Goal: Contribute content: Contribute content

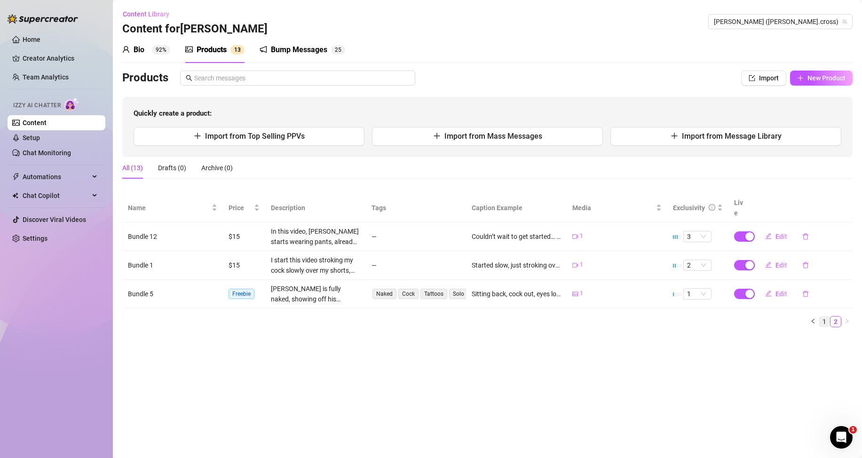
click at [826, 326] on link "1" at bounding box center [824, 321] width 10 height 10
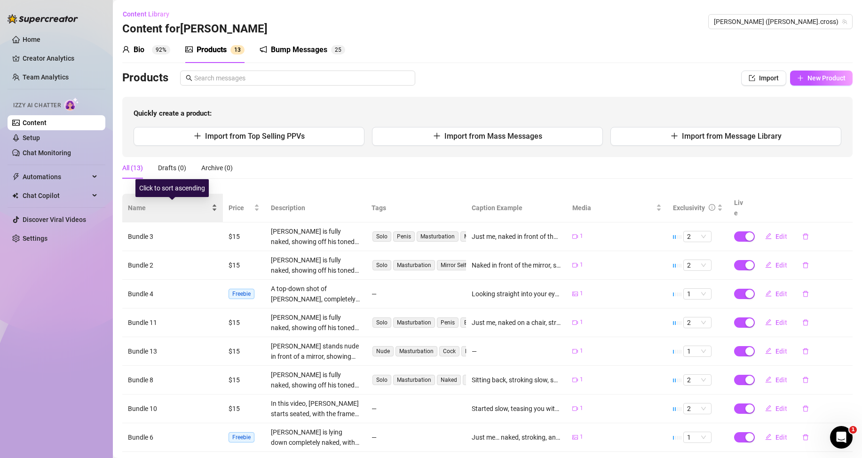
click at [213, 211] on div "Name" at bounding box center [172, 208] width 89 height 10
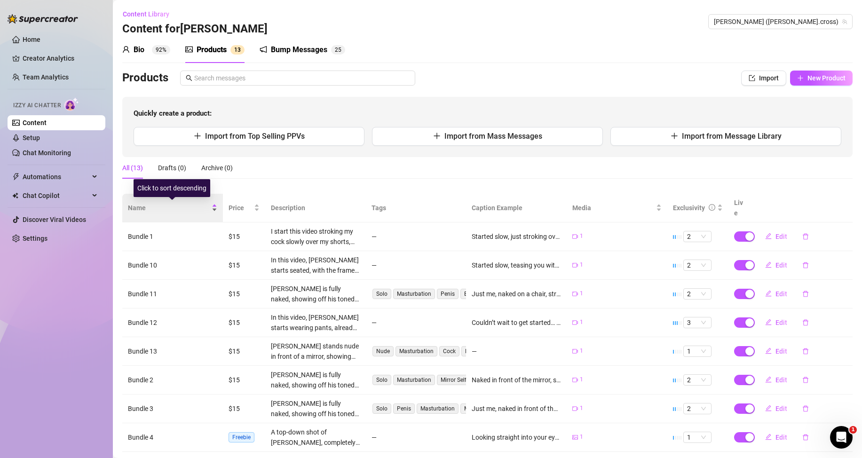
click at [212, 212] on div "Name" at bounding box center [172, 208] width 89 height 10
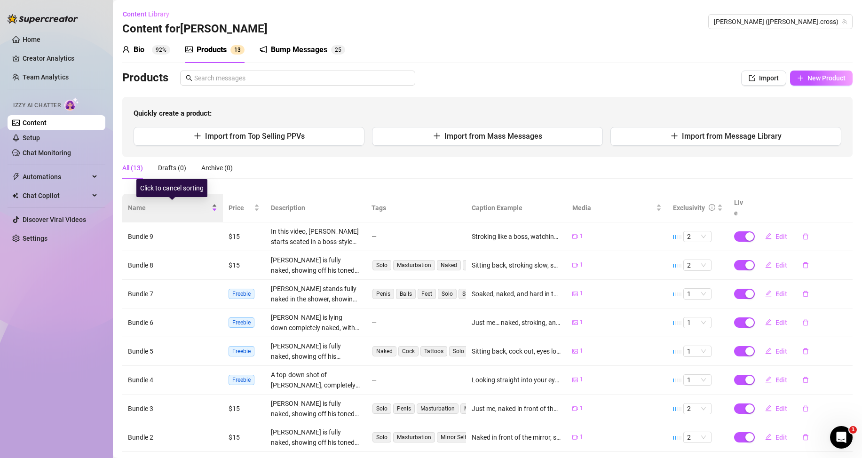
click at [212, 212] on div "Name" at bounding box center [172, 208] width 89 height 10
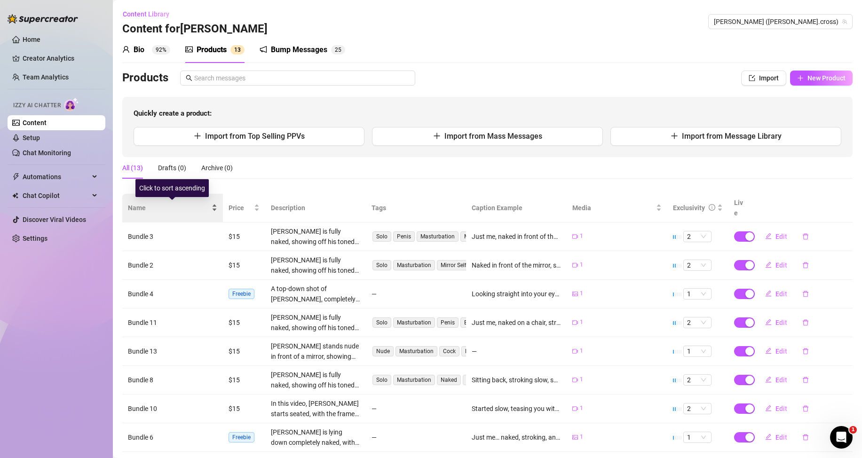
click at [212, 212] on div "Name" at bounding box center [172, 208] width 89 height 10
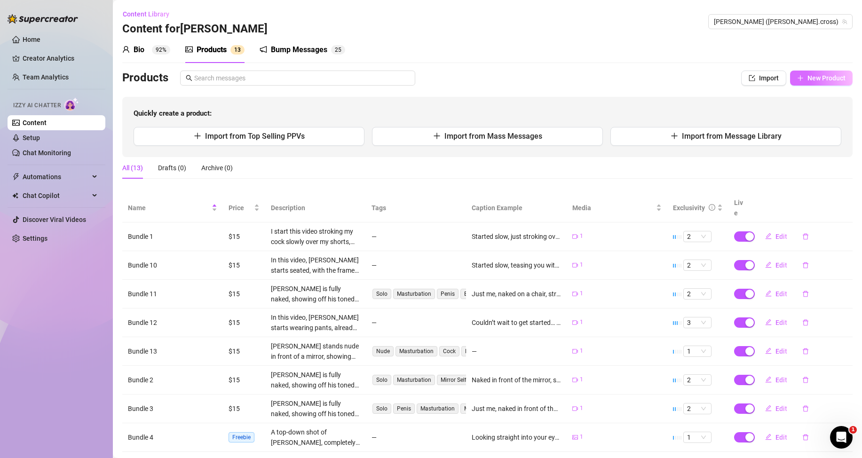
click at [811, 79] on span "New Product" at bounding box center [826, 78] width 38 height 8
type textarea "Type your message here..."
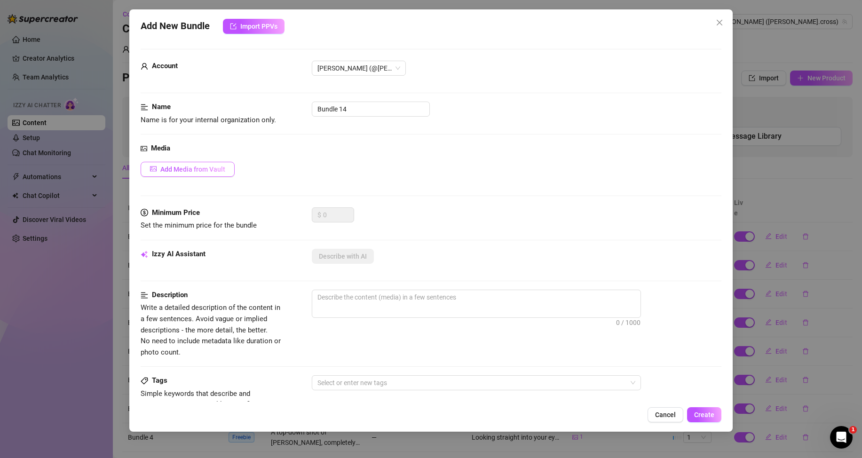
click at [180, 172] on span "Add Media from Vault" at bounding box center [192, 170] width 65 height 8
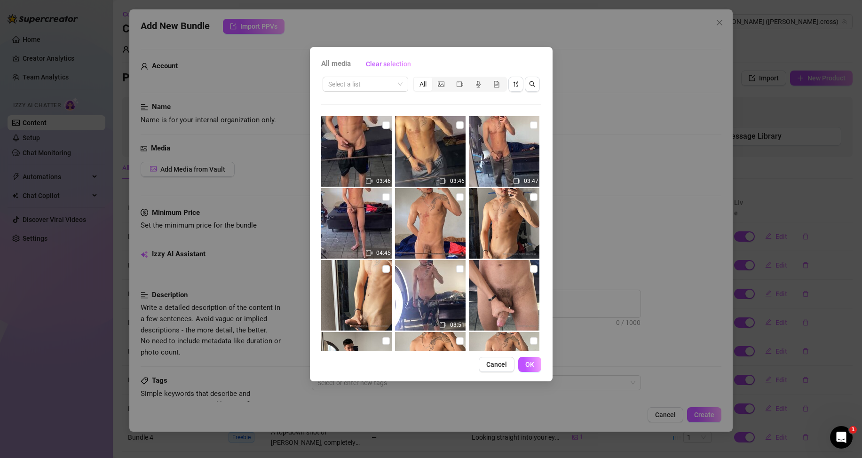
click at [461, 127] on div "03:46" at bounding box center [431, 151] width 72 height 71
click at [456, 125] on input "checkbox" at bounding box center [460, 125] width 8 height 8
checkbox input "true"
click at [531, 364] on span "OK" at bounding box center [529, 365] width 9 height 8
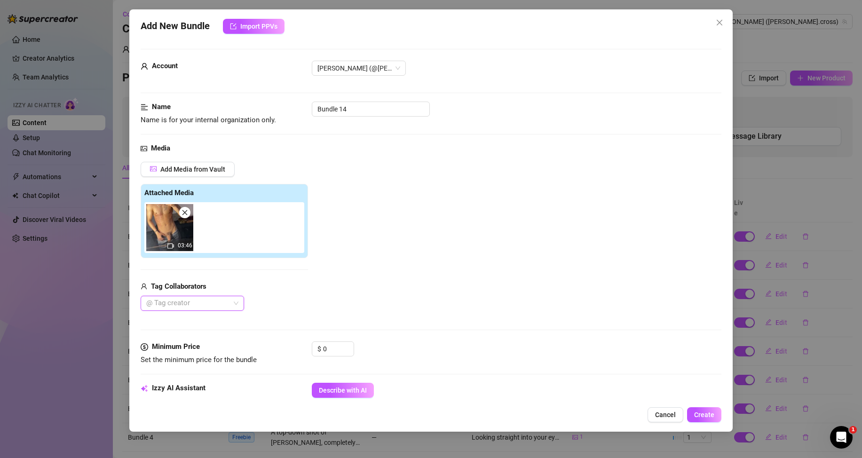
scroll to position [47, 0]
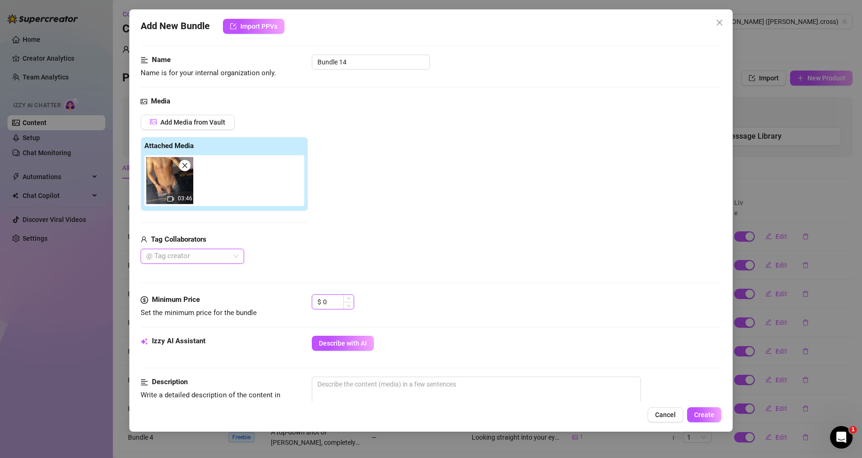
click at [332, 307] on input "0" at bounding box center [338, 302] width 31 height 14
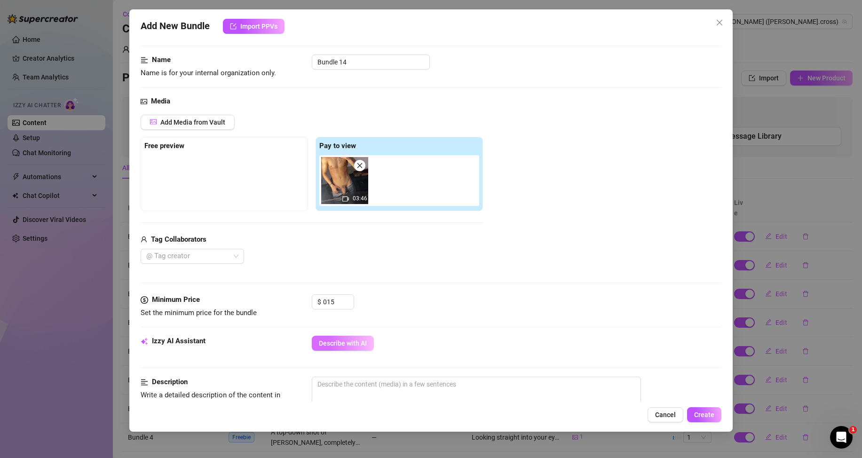
type input "15"
click at [336, 339] on button "Describe with AI" at bounding box center [343, 343] width 62 height 15
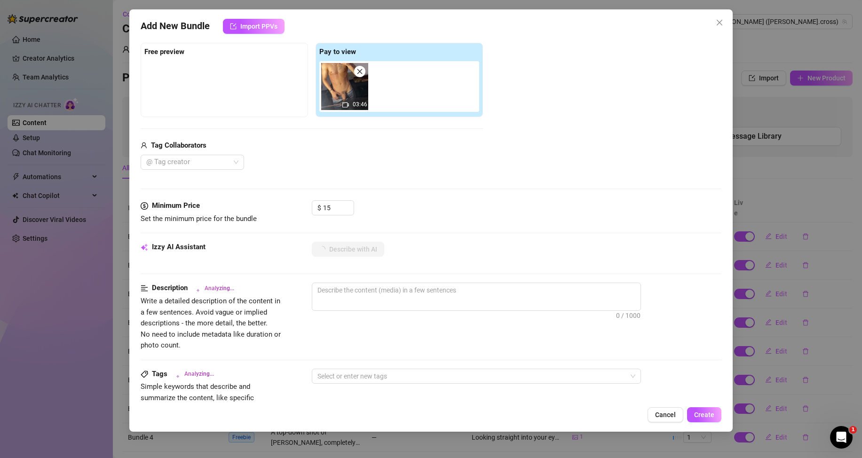
type textarea "Fully"
type textarea "Fully naked"
type textarea "Fully naked mirror"
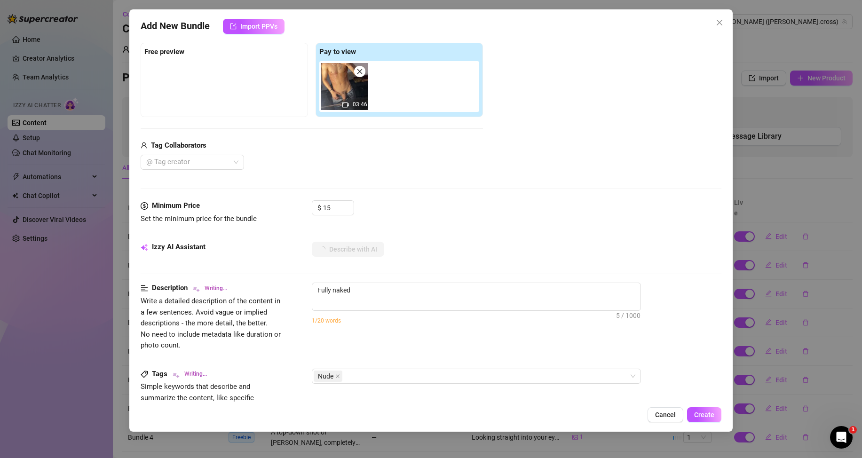
type textarea "Fully naked mirror"
type textarea "Fully naked mirror video"
type textarea "Fully naked mirror video of"
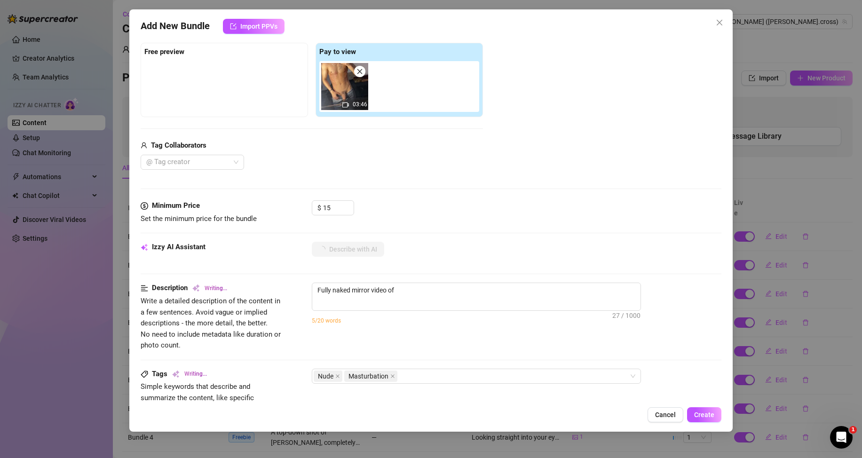
type textarea "Fully naked mirror video of [PERSON_NAME]"
type textarea "Fully naked mirror video of [PERSON_NAME] showing"
type textarea "Fully naked mirror video of [PERSON_NAME] showing off"
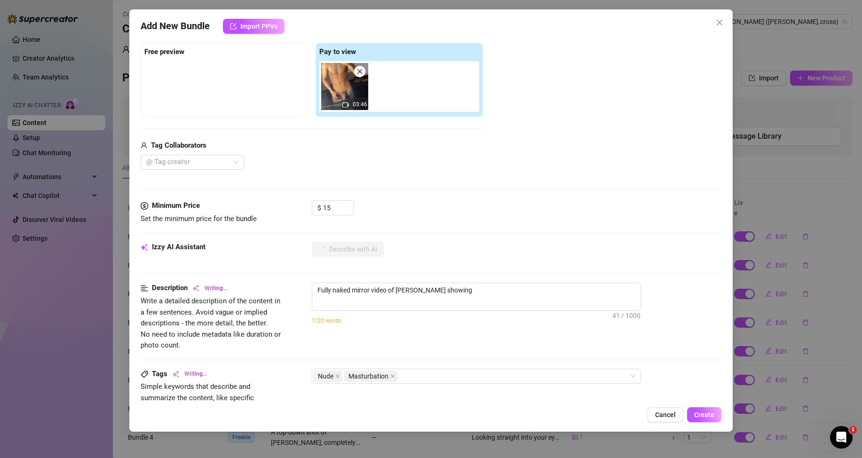
type textarea "Fully naked mirror video of [PERSON_NAME] showing off"
type textarea "Fully naked mirror video of [PERSON_NAME] showing off his"
type textarea "Fully naked mirror video of [PERSON_NAME] showing off his toned"
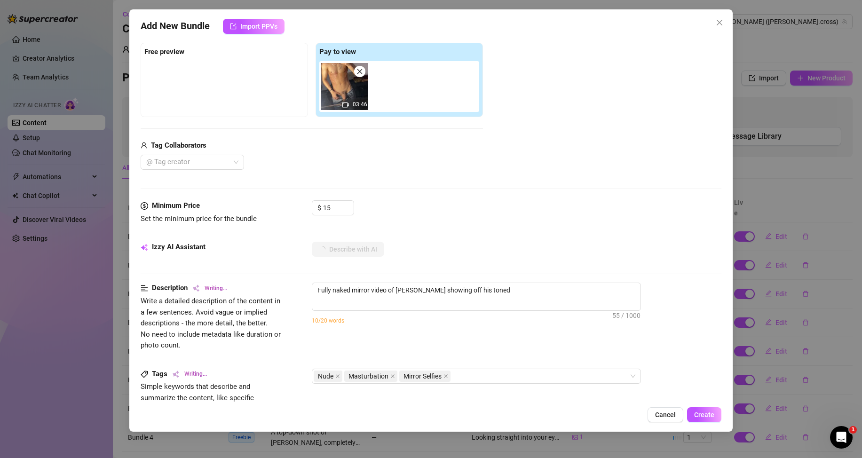
type textarea "Fully naked mirror video of [PERSON_NAME] showing off his toned body"
type textarea "Fully naked mirror video of [PERSON_NAME] showing off his toned body and"
type textarea "Fully naked mirror video of [PERSON_NAME] showing off his toned body and tattoos"
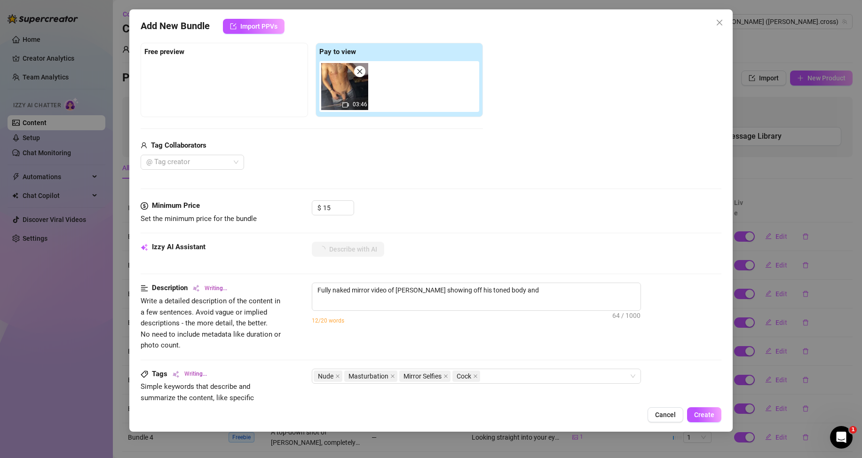
type textarea "Fully naked mirror video of [PERSON_NAME] showing off his toned body and tattoos"
type textarea "Fully naked mirror video of [PERSON_NAME] showing off his toned body and tattoo…"
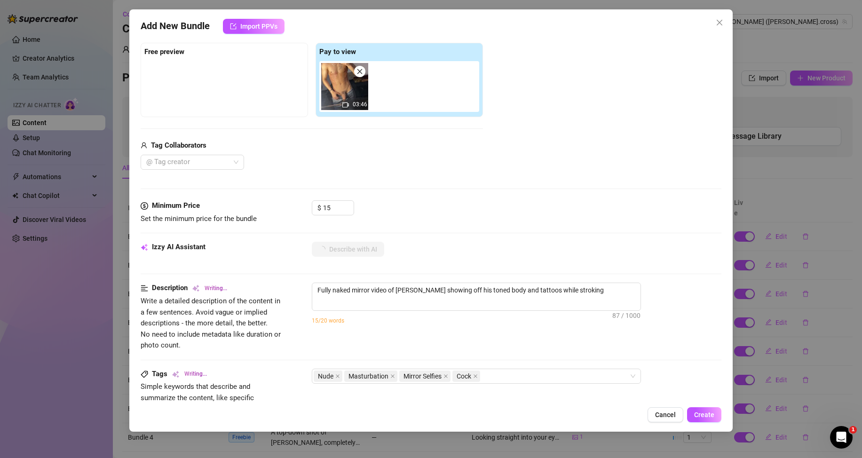
type textarea "Fully naked mirror video of [PERSON_NAME] showing off his toned body and tattoo…"
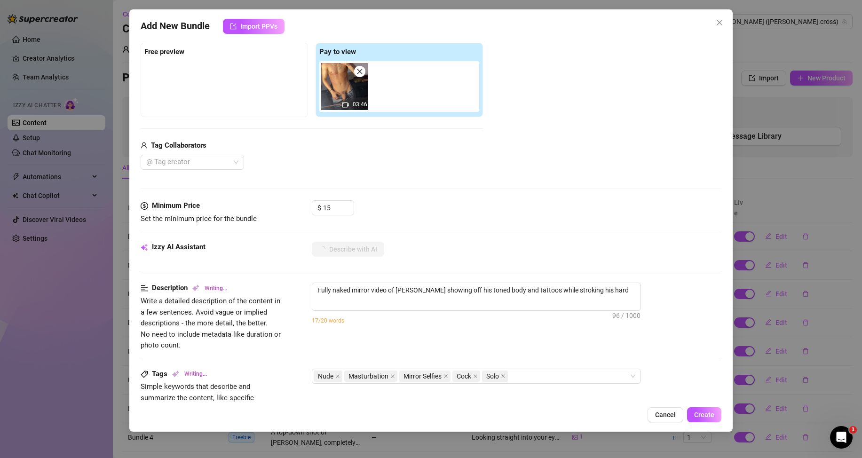
type textarea "Fully naked mirror video of [PERSON_NAME] showing off his toned body and tattoo…"
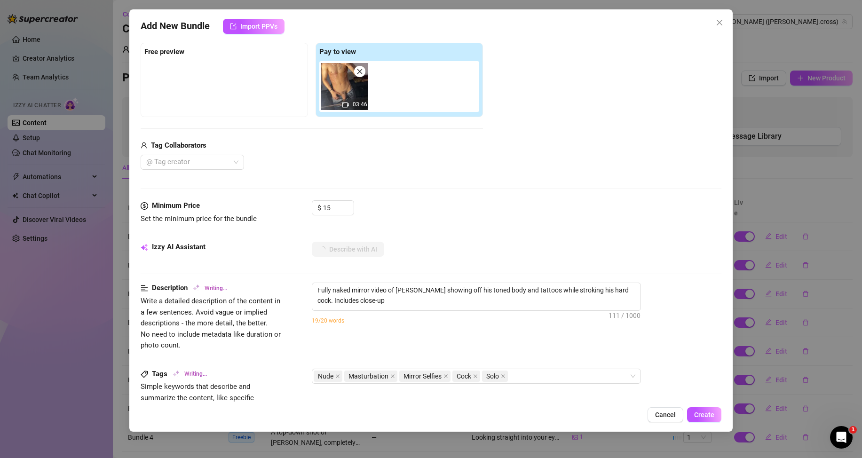
type textarea "Fully naked mirror video of [PERSON_NAME] showing off his toned body and tattoo…"
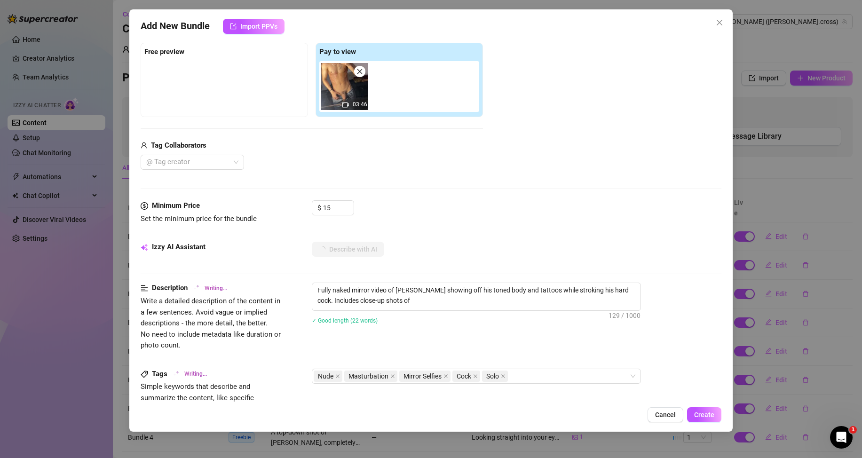
type textarea "Fully naked mirror video of [PERSON_NAME] showing off his toned body and tattoo…"
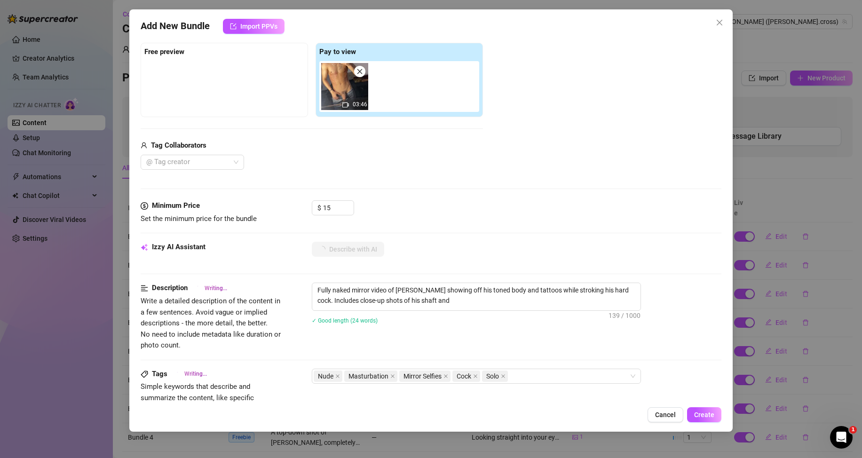
type textarea "Fully naked mirror video of [PERSON_NAME] showing off his toned body and tattoo…"
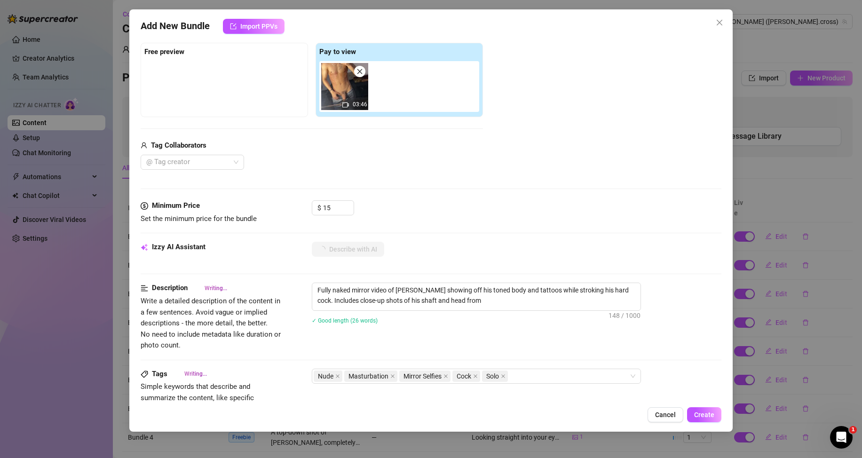
type textarea "Fully naked mirror video of [PERSON_NAME] showing off his toned body and tattoo…"
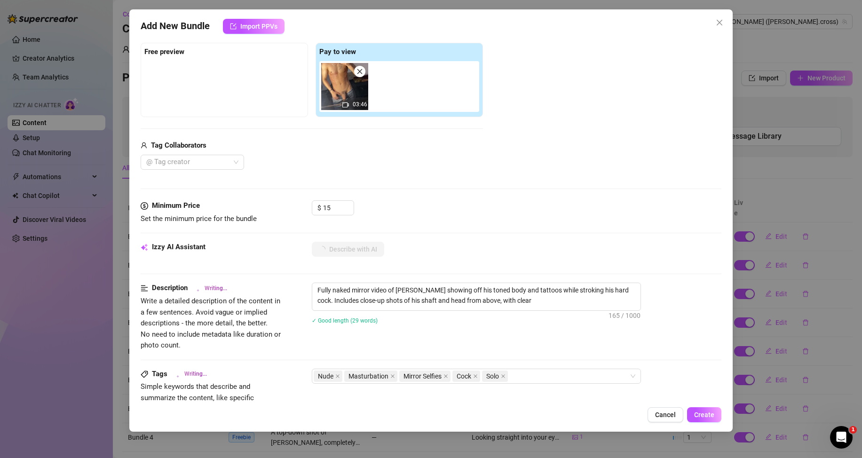
type textarea "Fully naked mirror video of [PERSON_NAME] showing off his toned body and tattoo…"
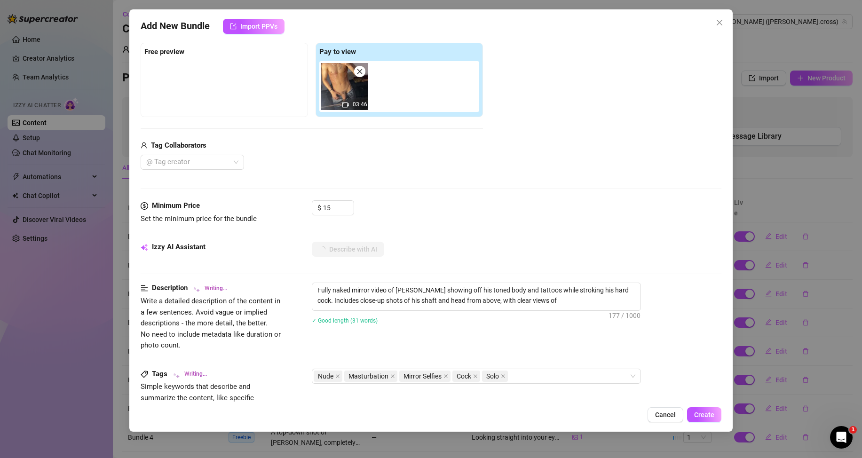
type textarea "Fully naked mirror video of [PERSON_NAME] showing off his toned body and tattoo…"
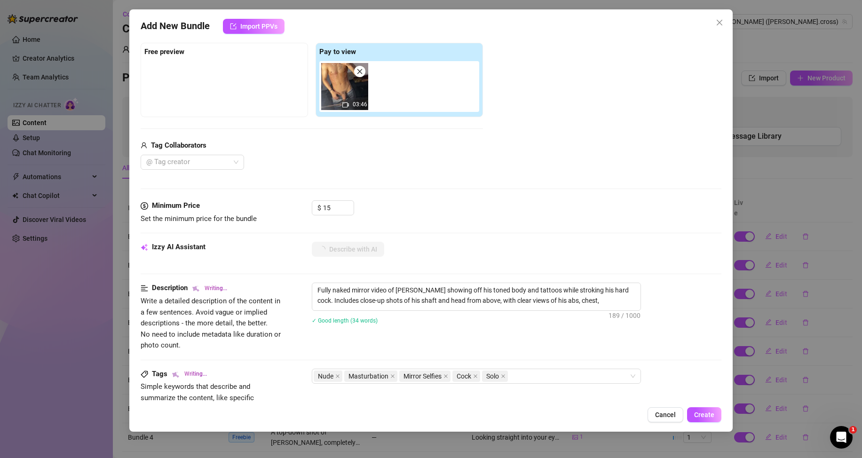
type textarea "Fully naked mirror video of [PERSON_NAME] showing off his toned body and tattoo…"
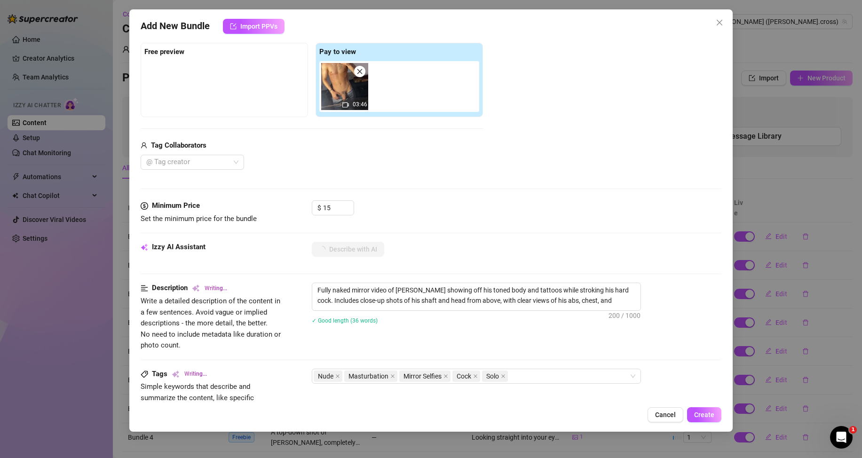
type textarea "Fully naked mirror video of [PERSON_NAME] showing off his toned body and tattoo…"
click at [710, 418] on span "Create" at bounding box center [704, 415] width 20 height 8
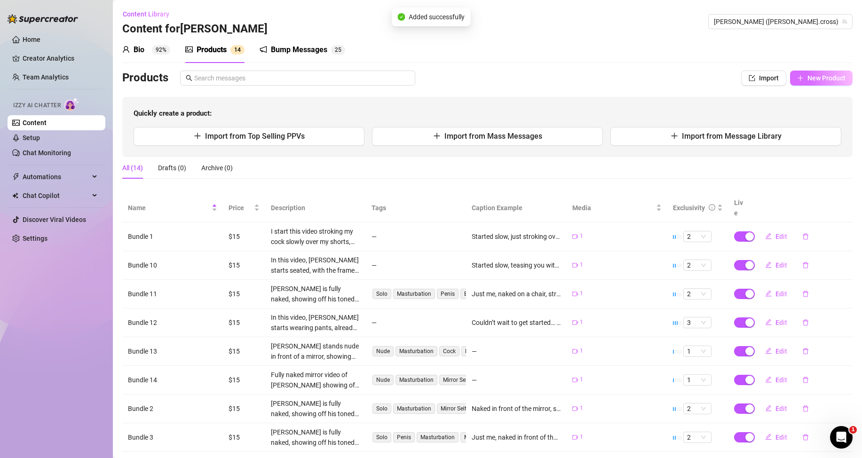
click at [807, 76] on span "New Product" at bounding box center [826, 78] width 38 height 8
type textarea "Type your message here..."
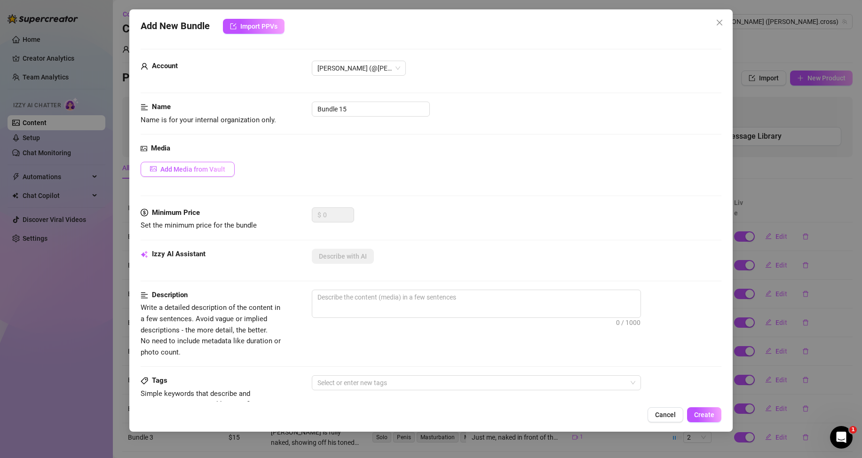
click at [222, 164] on button "Add Media from Vault" at bounding box center [188, 169] width 94 height 15
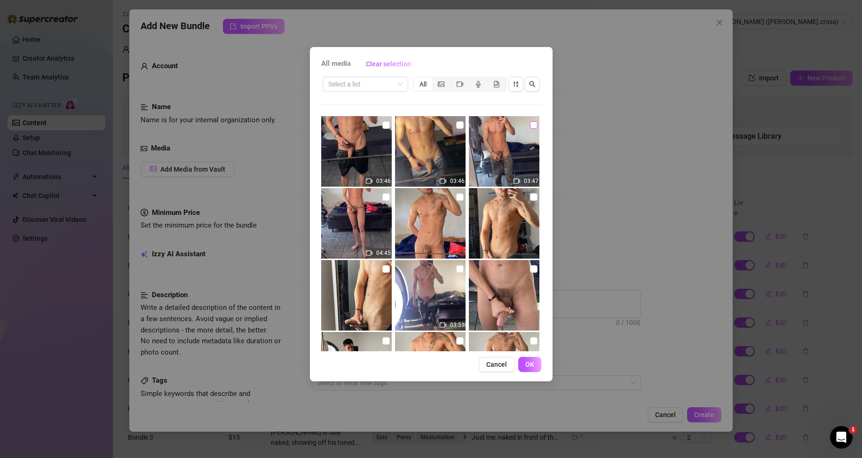
click at [530, 125] on input "checkbox" at bounding box center [534, 125] width 8 height 8
checkbox input "true"
click at [527, 365] on span "OK" at bounding box center [529, 365] width 9 height 8
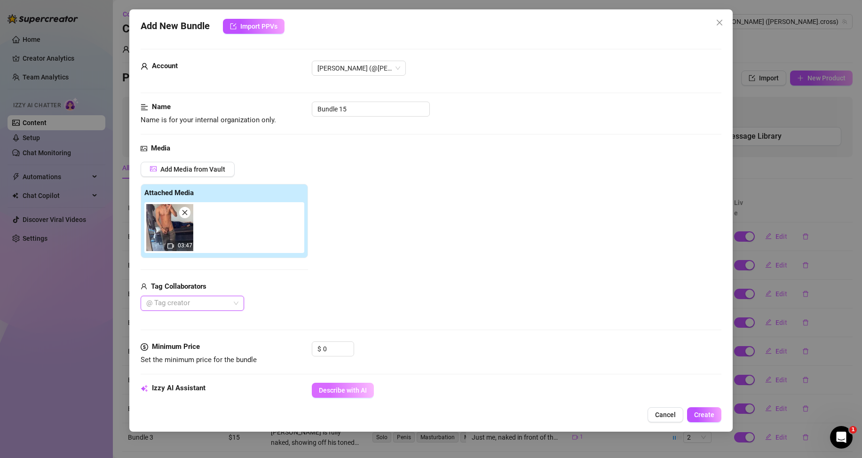
click at [336, 387] on span "Describe with AI" at bounding box center [343, 391] width 48 height 8
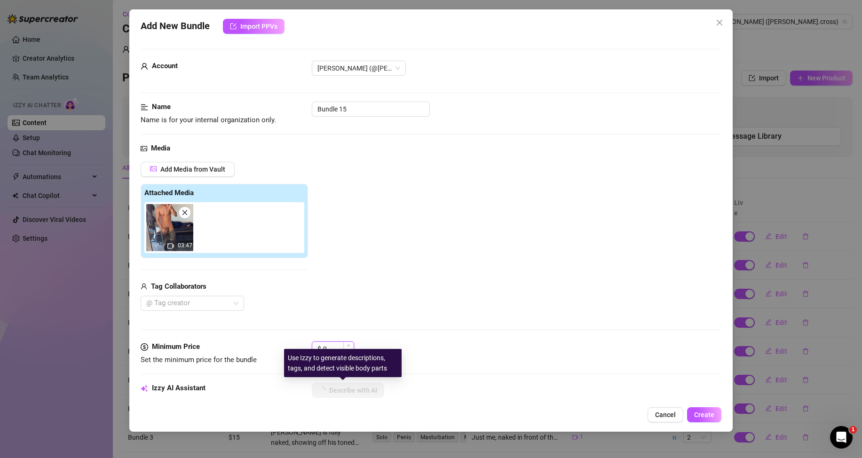
click at [331, 343] on input "0" at bounding box center [338, 349] width 31 height 14
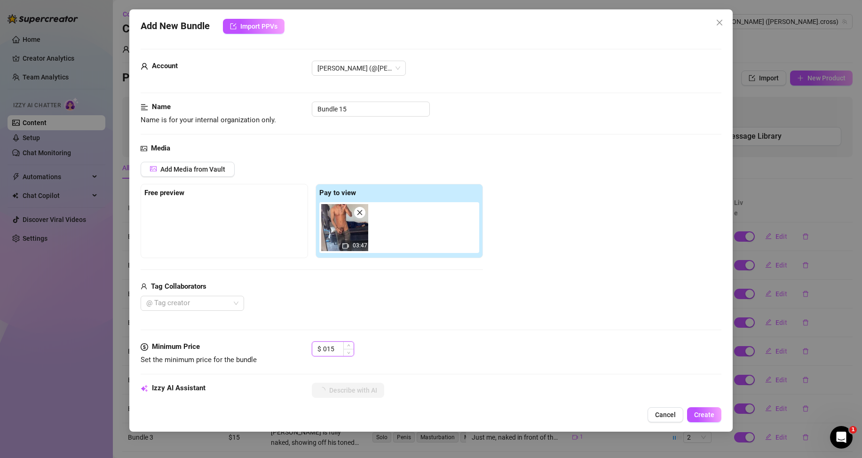
type input "15"
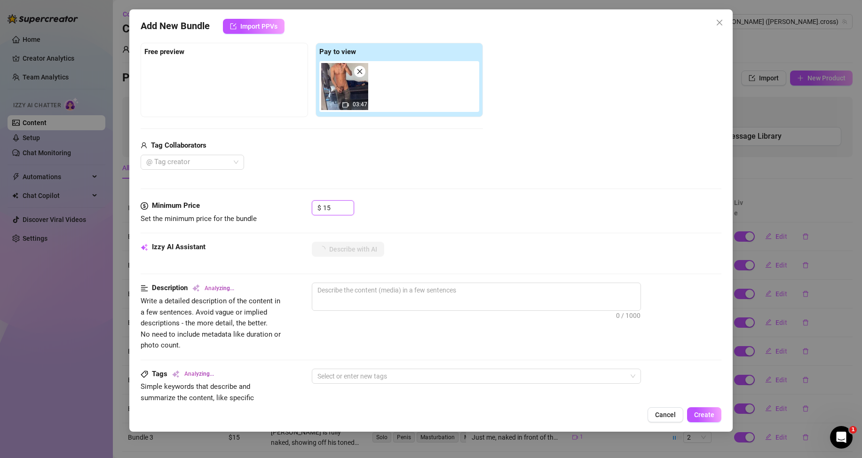
type textarea "Shirtless"
type textarea "Shirtless in"
type textarea "Shirtless in grey"
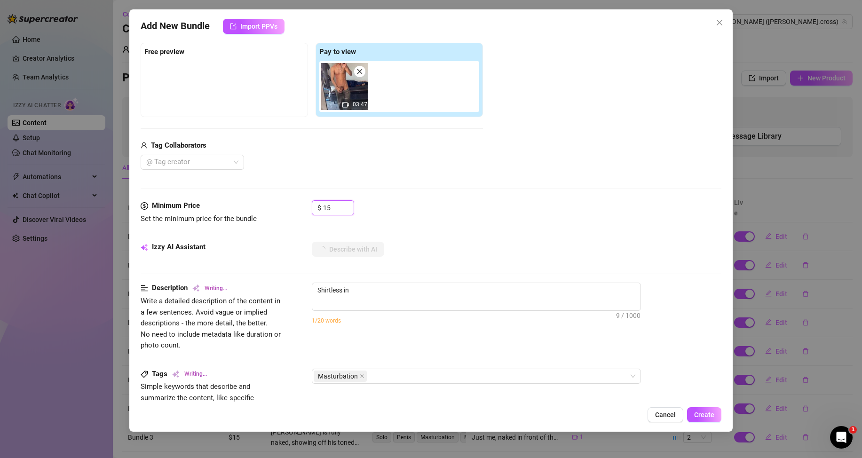
type textarea "Shirtless in grey"
type textarea "Shirtless in grey sweatpants,"
type textarea "Shirtless in grey sweatpants, [PERSON_NAME]"
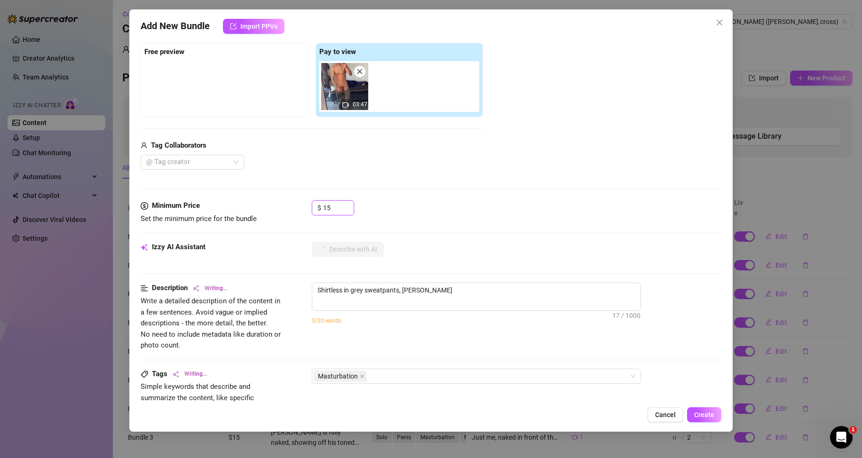
type textarea "Shirtless in grey sweatpants, [PERSON_NAME] teases"
type textarea "Shirtless in grey sweatpants, [PERSON_NAME] teases in"
type textarea "Shirtless in grey sweatpants, [PERSON_NAME] teases in front"
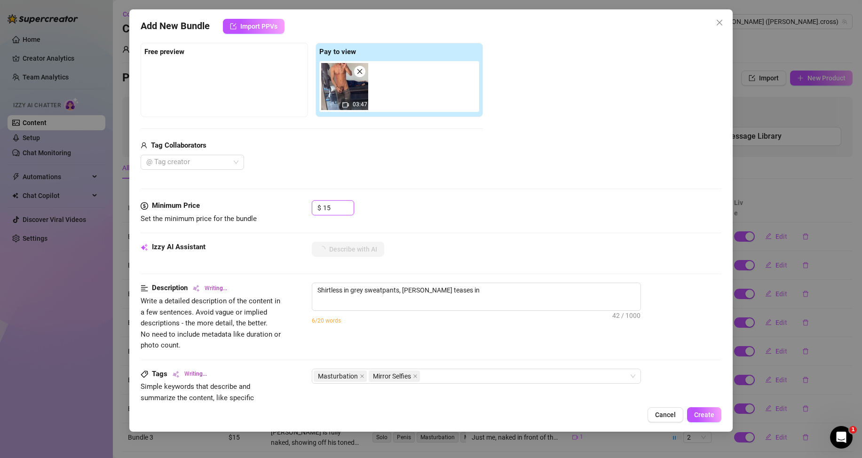
type textarea "Shirtless in grey sweatpants, [PERSON_NAME] teases in front"
type textarea "Shirtless in grey sweatpants, [PERSON_NAME] teases in front of"
type textarea "Shirtless in grey sweatpants, [PERSON_NAME] teases in front of a"
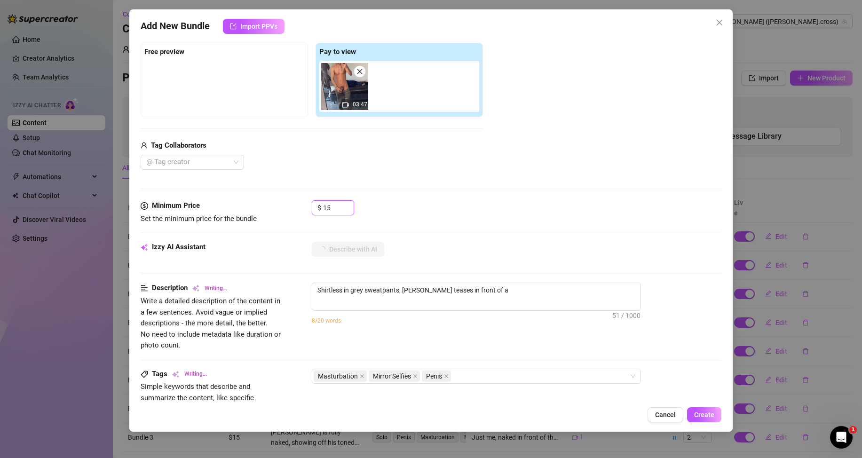
type textarea "Shirtless in grey sweatpants, [PERSON_NAME] teases in front of a mirror,"
type textarea "Shirtless in grey sweatpants, [PERSON_NAME] teases in front of a mirror, slowly"
type textarea "Shirtless in grey sweatpants, [PERSON_NAME] teases in front of a mirror, slowly…"
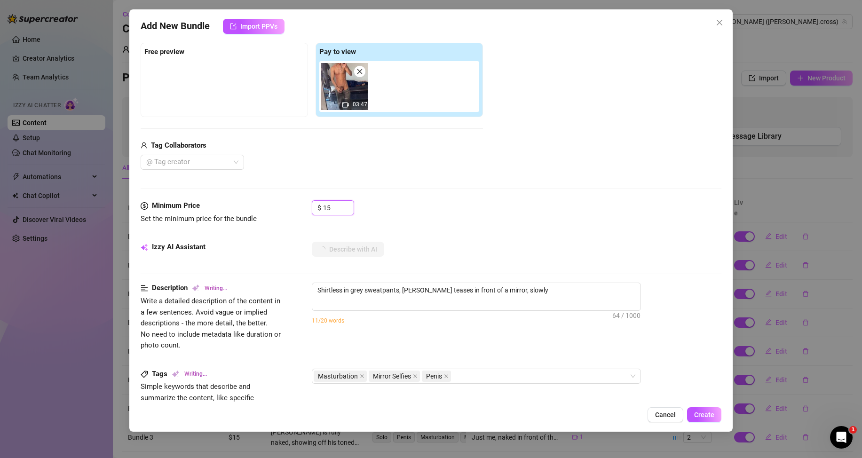
type textarea "Shirtless in grey sweatpants, [PERSON_NAME] teases in front of a mirror, slowly…"
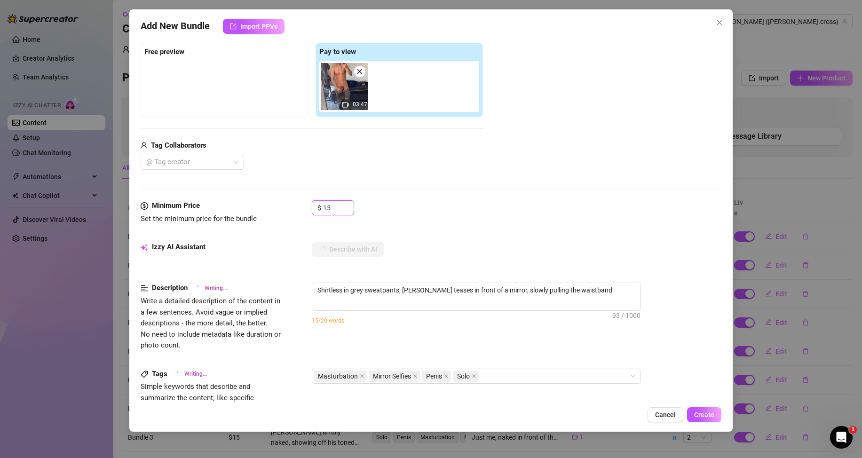
type textarea "Shirtless in grey sweatpants, [PERSON_NAME] teases in front of a mirror, slowly…"
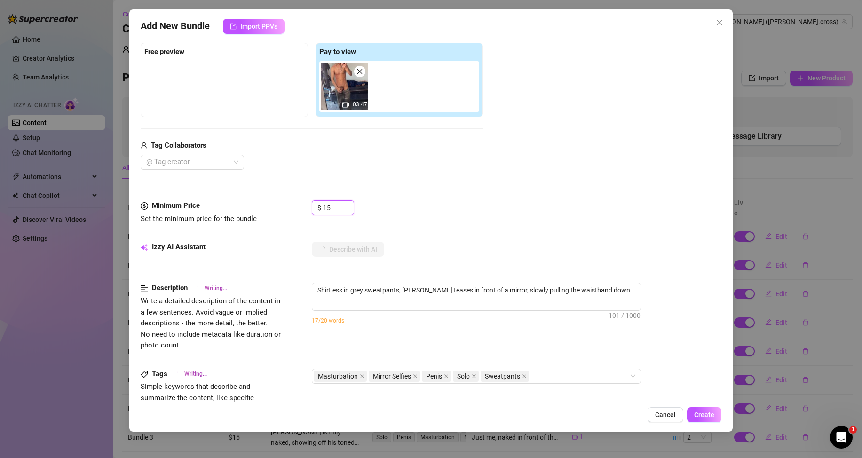
type textarea "Shirtless in grey sweatpants, [PERSON_NAME] teases in front of a mirror, slowly…"
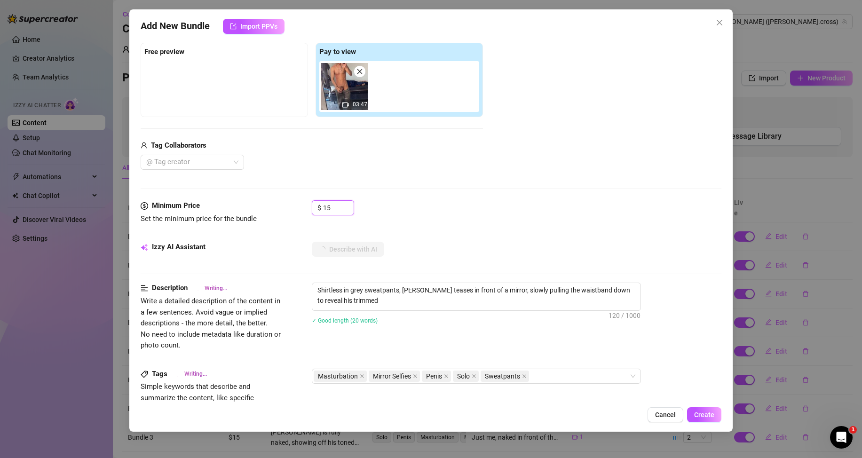
type textarea "Shirtless in grey sweatpants, [PERSON_NAME] teases in front of a mirror, slowly…"
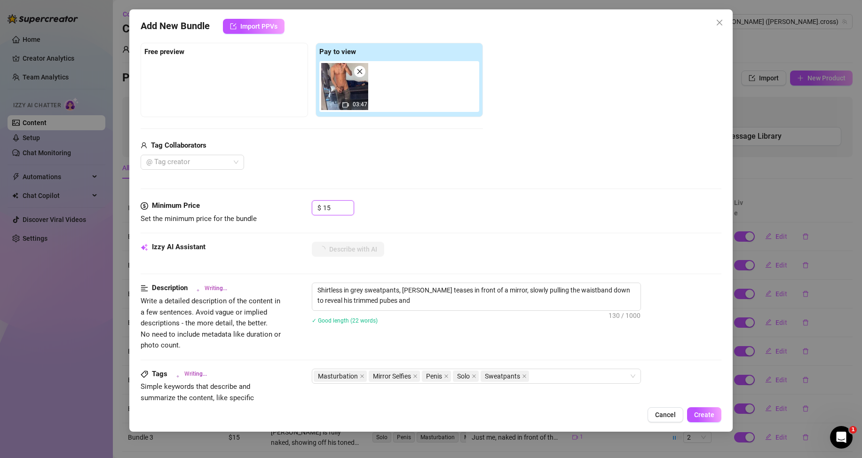
type textarea "Shirtless in grey sweatpants, [PERSON_NAME] teases in front of a mirror, slowly…"
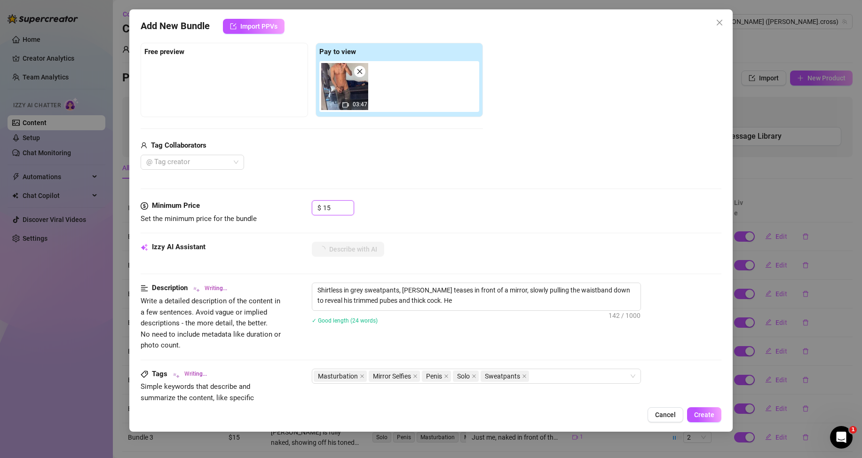
type textarea "Shirtless in grey sweatpants, [PERSON_NAME] teases in front of a mirror, slowly…"
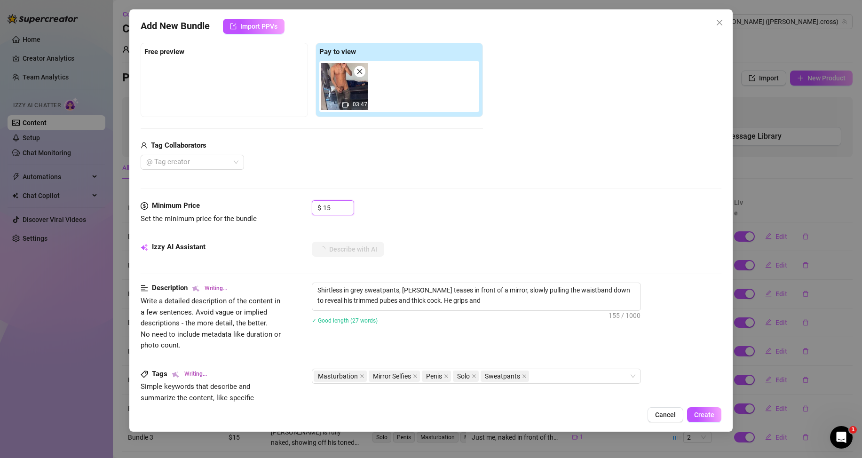
type textarea "Shirtless in grey sweatpants, [PERSON_NAME] teases in front of a mirror, slowly…"
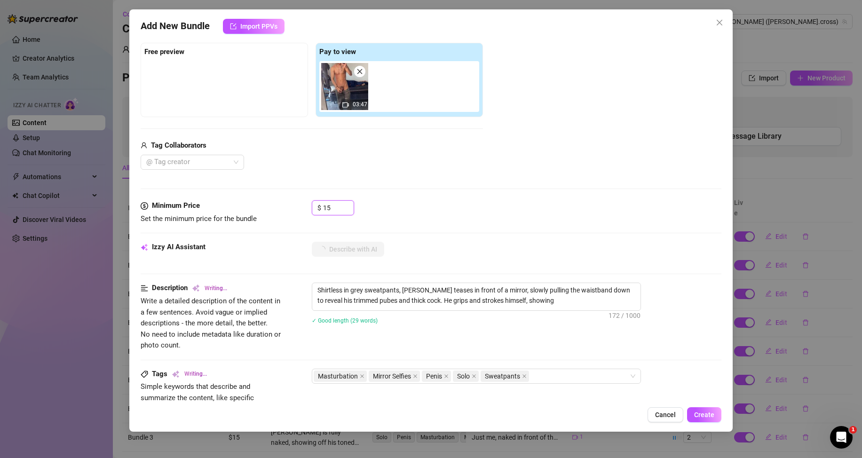
type textarea "Shirtless in grey sweatpants, [PERSON_NAME] teases in front of a mirror, slowly…"
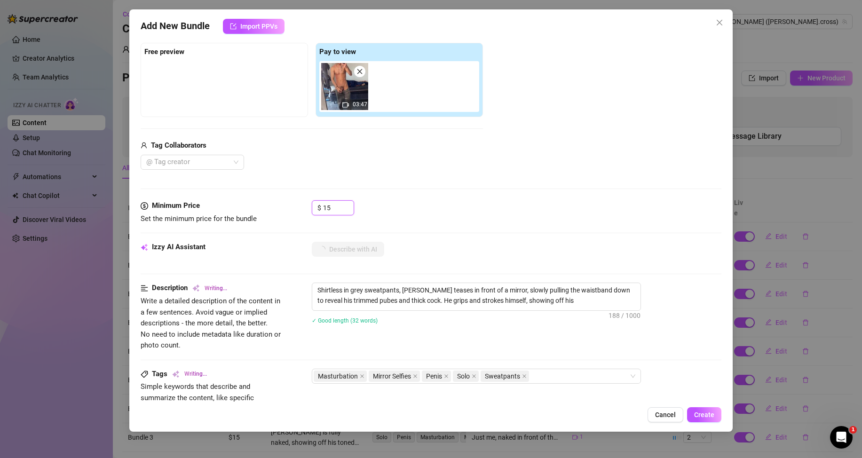
type textarea "Shirtless in grey sweatpants, [PERSON_NAME] teases in front of a mirror, slowly…"
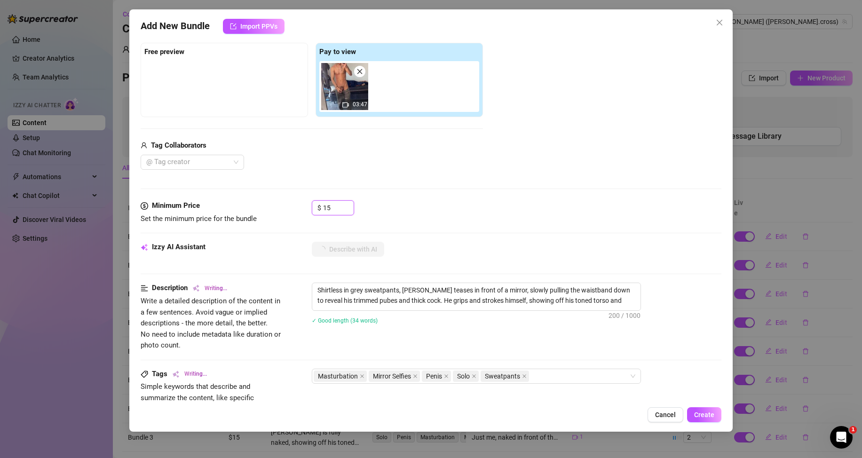
type textarea "Shirtless in grey sweatpants, [PERSON_NAME] teases in front of a mirror, slowly…"
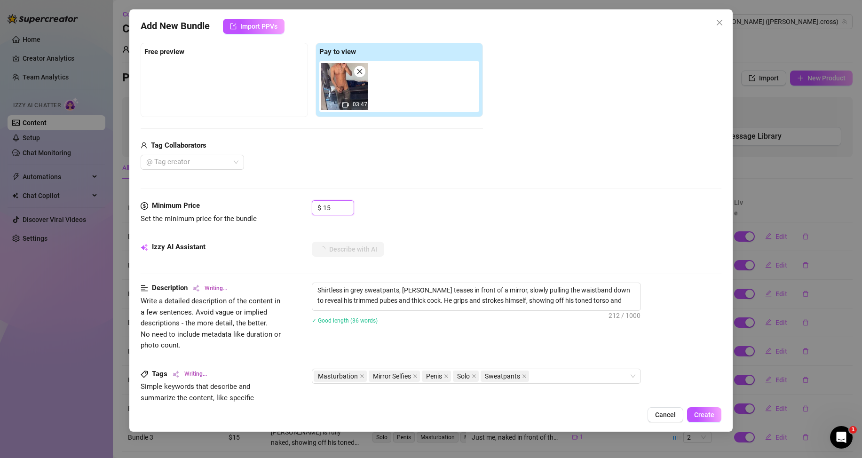
type textarea "Shirtless in grey sweatpants, [PERSON_NAME] teases in front of a mirror, slowly…"
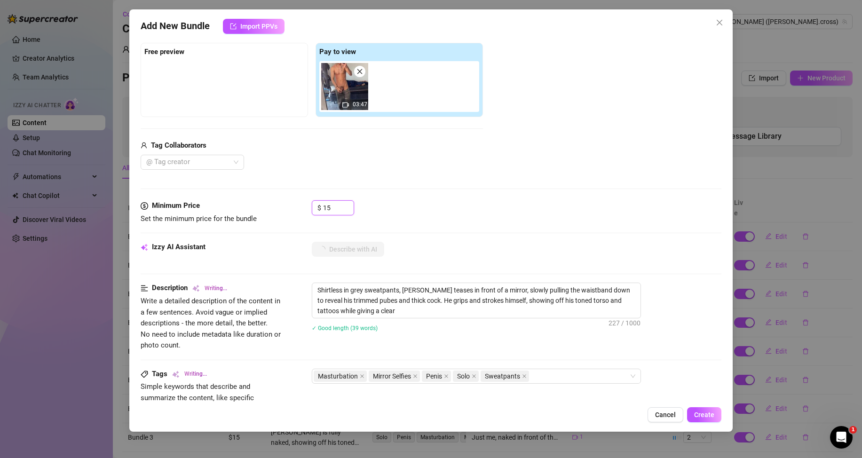
type textarea "Shirtless in grey sweatpants, [PERSON_NAME] teases in front of a mirror, slowly…"
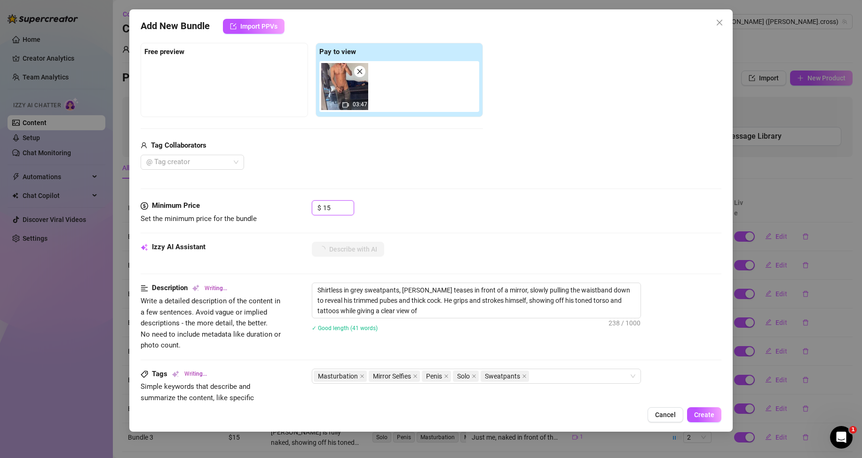
type textarea "Shirtless in grey sweatpants, [PERSON_NAME] teases in front of a mirror, slowly…"
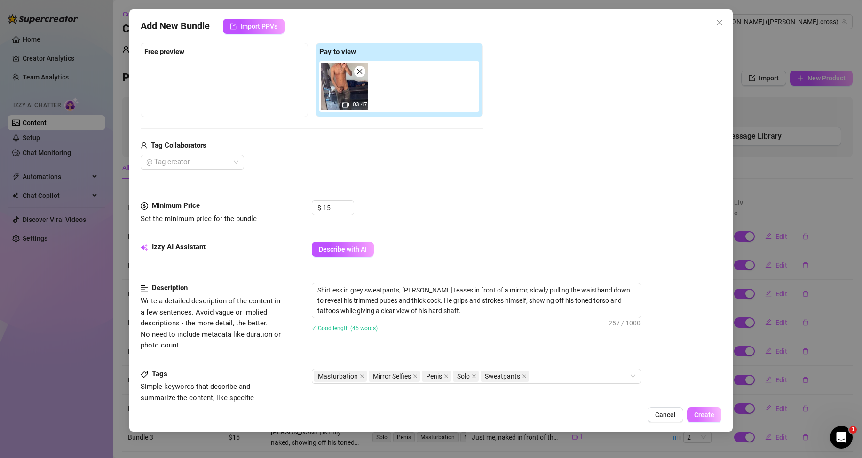
click at [709, 413] on span "Create" at bounding box center [704, 415] width 20 height 8
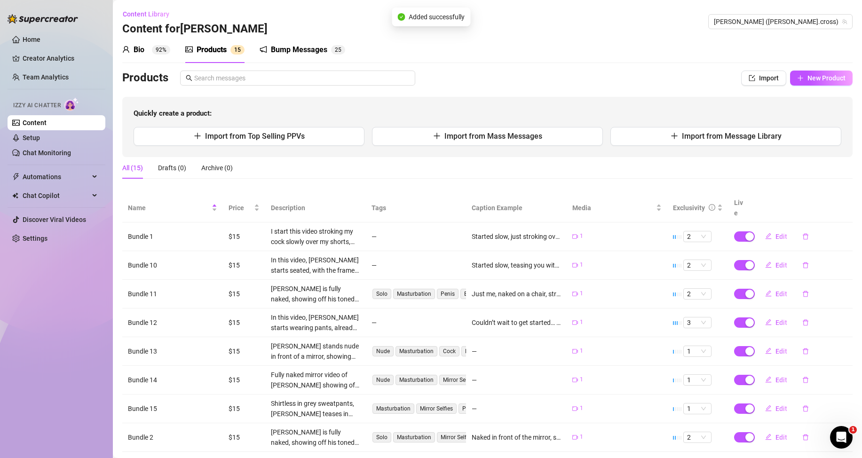
scroll to position [106, 0]
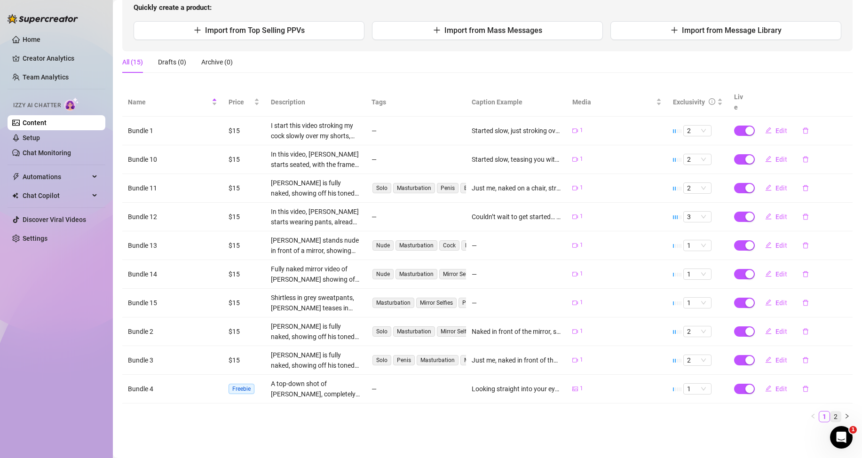
click at [830, 414] on link "2" at bounding box center [835, 416] width 10 height 10
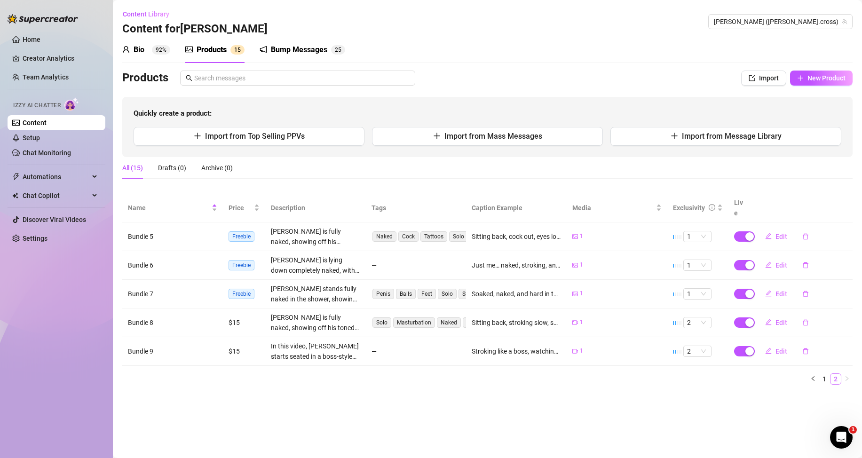
scroll to position [0, 0]
click at [47, 119] on link "Content" at bounding box center [35, 123] width 24 height 8
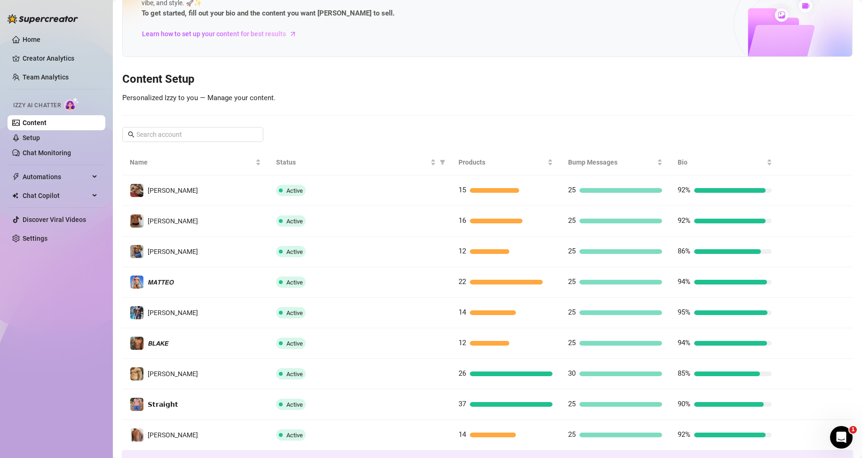
scroll to position [125, 0]
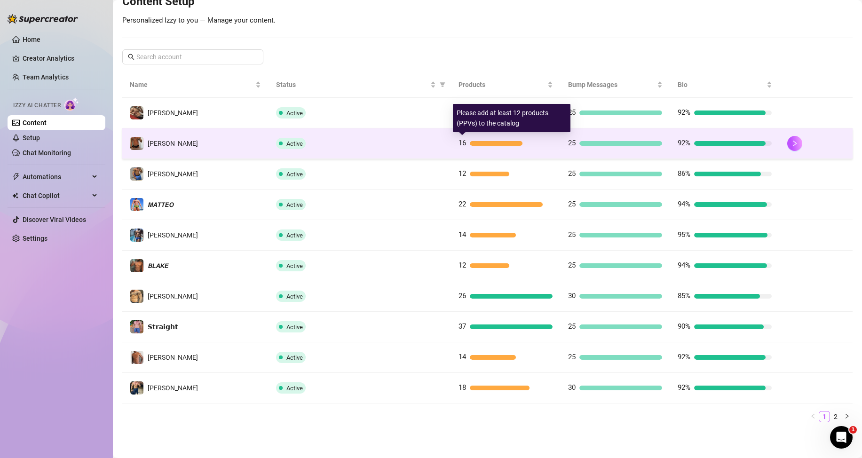
click at [502, 146] on div "16" at bounding box center [506, 143] width 94 height 11
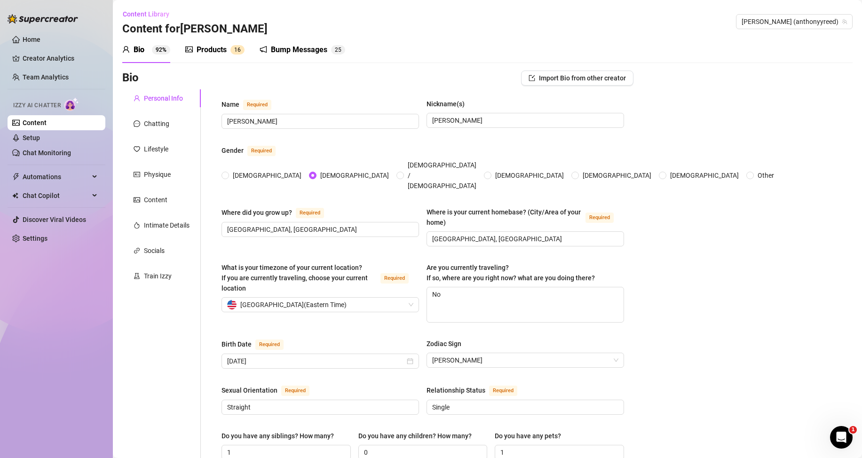
radio input "true"
type input "[DATE]"
click at [202, 51] on div "Products" at bounding box center [212, 49] width 30 height 11
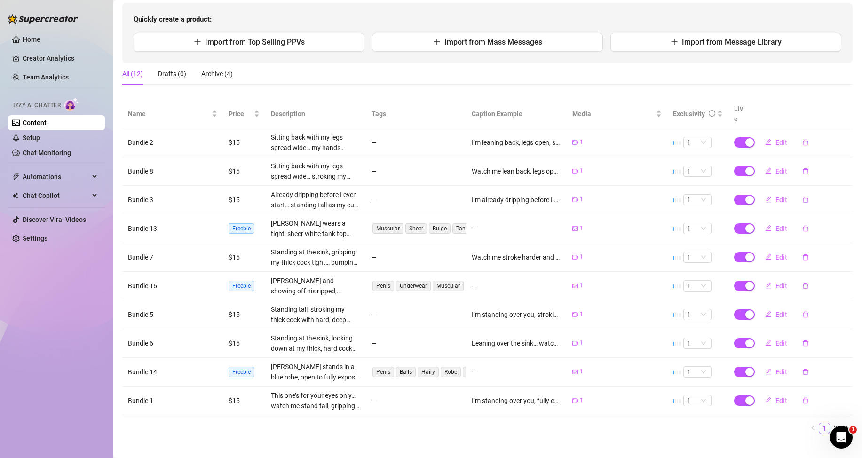
scroll to position [106, 0]
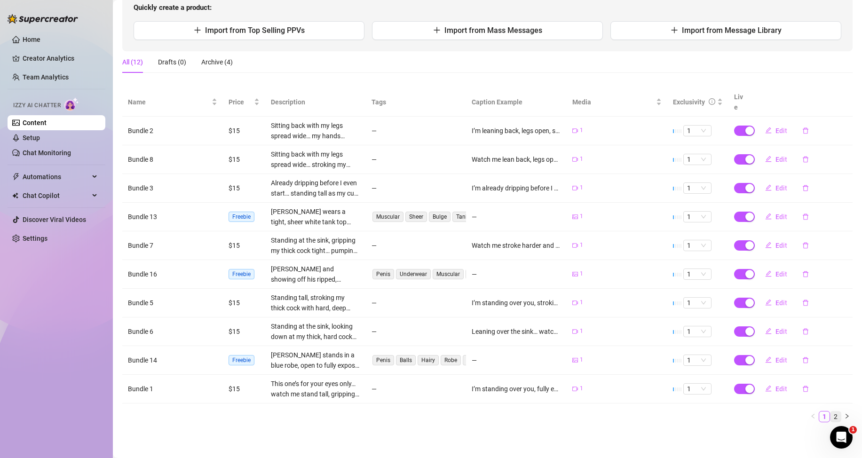
click at [830, 417] on link "2" at bounding box center [835, 416] width 10 height 10
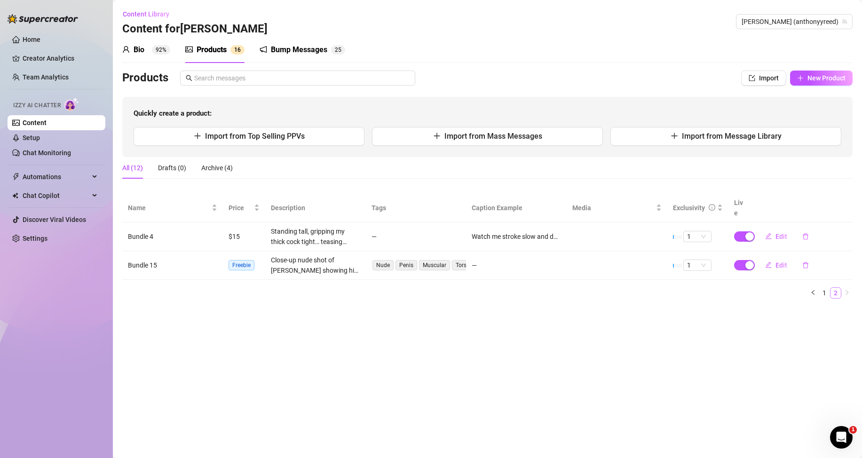
scroll to position [0, 0]
click at [814, 72] on button "New Product" at bounding box center [821, 78] width 63 height 15
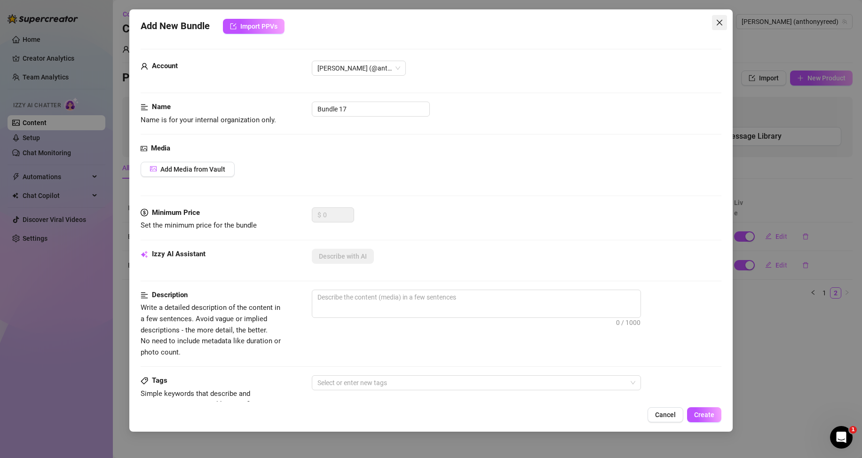
click at [723, 20] on icon "close" at bounding box center [720, 23] width 8 height 8
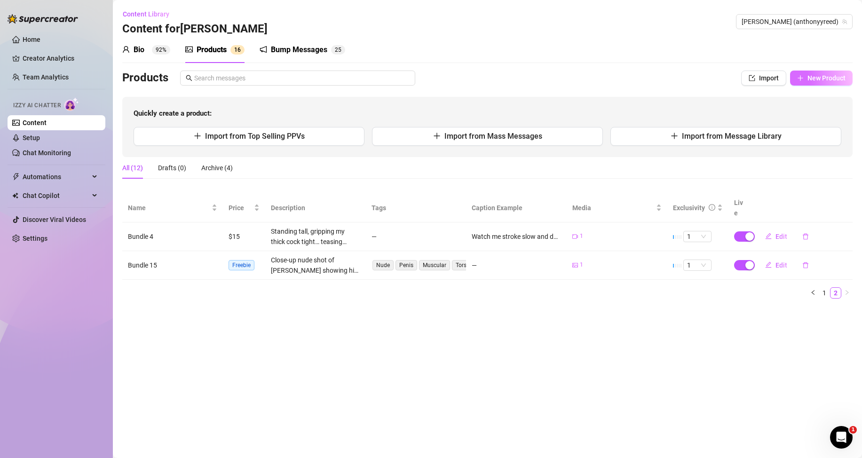
click at [811, 74] on button "New Product" at bounding box center [821, 78] width 63 height 15
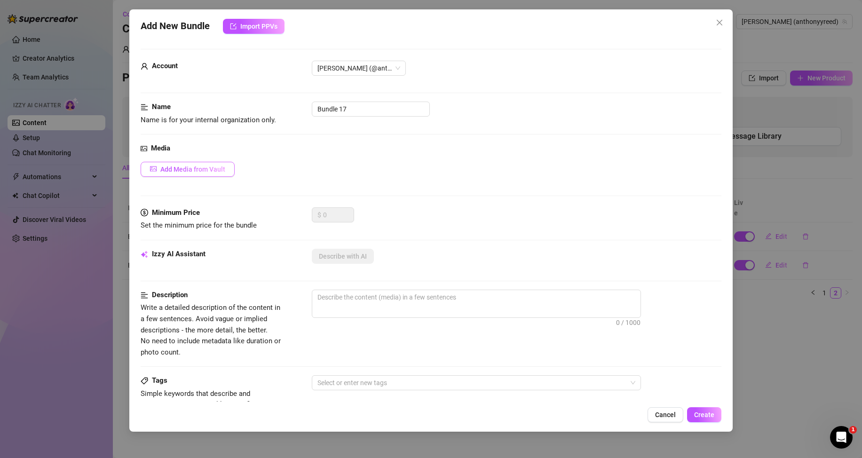
click at [213, 163] on button "Add Media from Vault" at bounding box center [188, 169] width 94 height 15
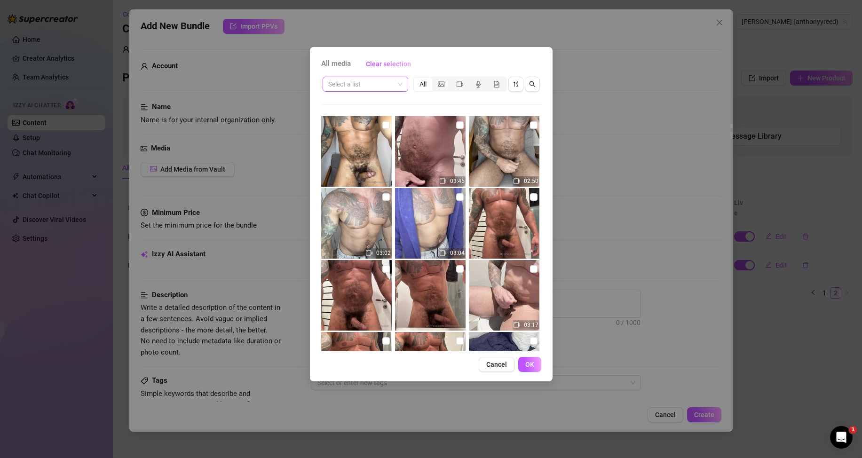
click at [402, 85] on span at bounding box center [365, 84] width 74 height 14
click at [362, 114] on div "Messages" at bounding box center [365, 118] width 71 height 10
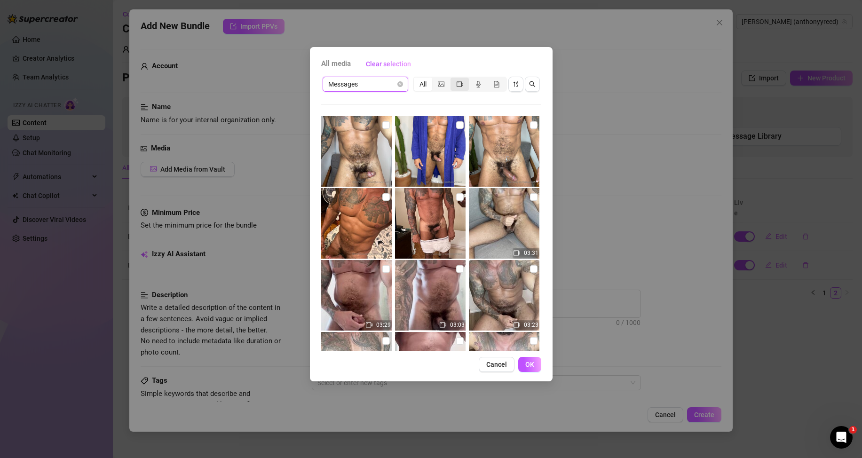
click at [459, 83] on icon "video-camera" at bounding box center [460, 84] width 7 height 7
click at [453, 79] on input "segmented control" at bounding box center [453, 79] width 0 height 0
click at [506, 369] on button "Cancel" at bounding box center [497, 364] width 36 height 15
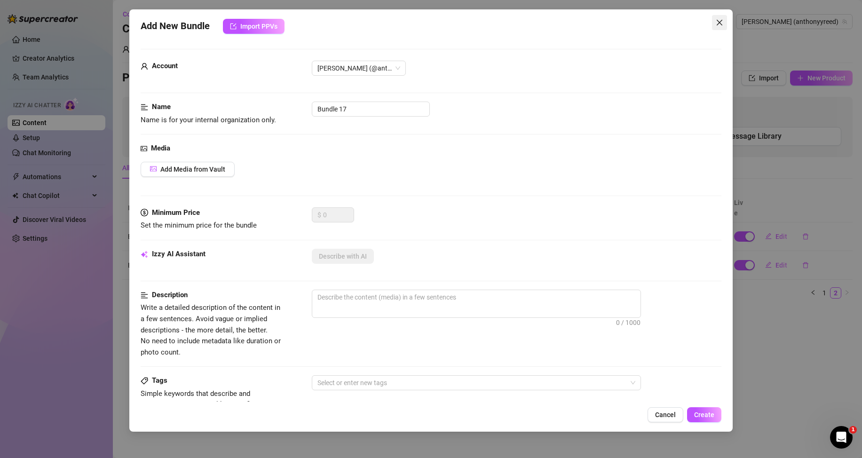
click at [721, 19] on icon "close" at bounding box center [720, 23] width 8 height 8
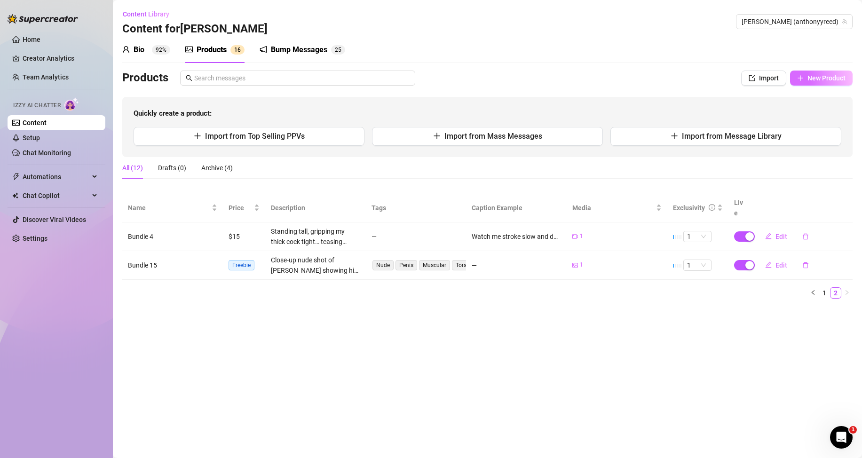
click at [835, 77] on span "New Product" at bounding box center [826, 78] width 38 height 8
type textarea "Type your message here..."
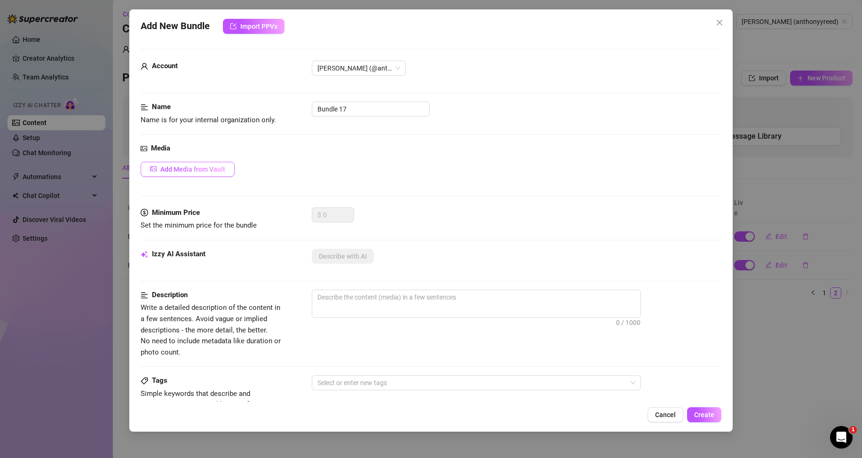
click at [215, 171] on span "Add Media from Vault" at bounding box center [192, 170] width 65 height 8
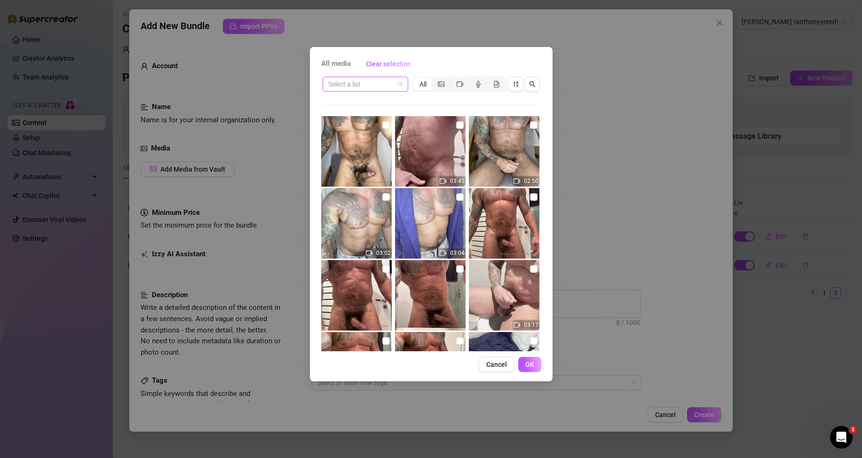
click at [399, 84] on span at bounding box center [365, 84] width 74 height 14
click at [363, 116] on div "Messages" at bounding box center [365, 118] width 71 height 10
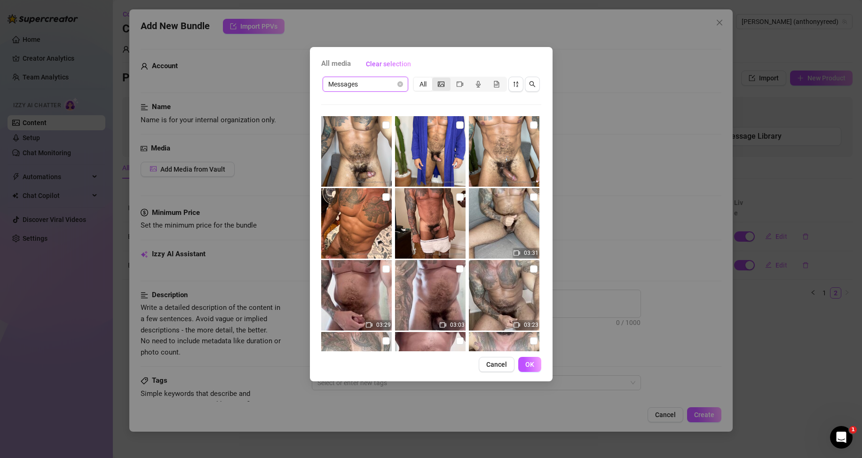
click at [445, 86] on div "segmented control" at bounding box center [441, 84] width 18 height 13
click at [435, 79] on input "segmented control" at bounding box center [435, 79] width 0 height 0
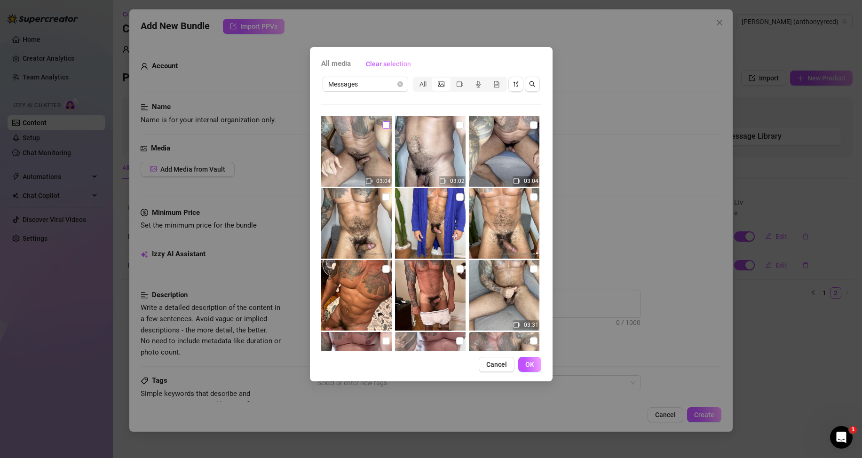
click at [385, 126] on input "checkbox" at bounding box center [386, 125] width 8 height 8
checkbox input "true"
click at [527, 363] on span "OK" at bounding box center [529, 365] width 9 height 8
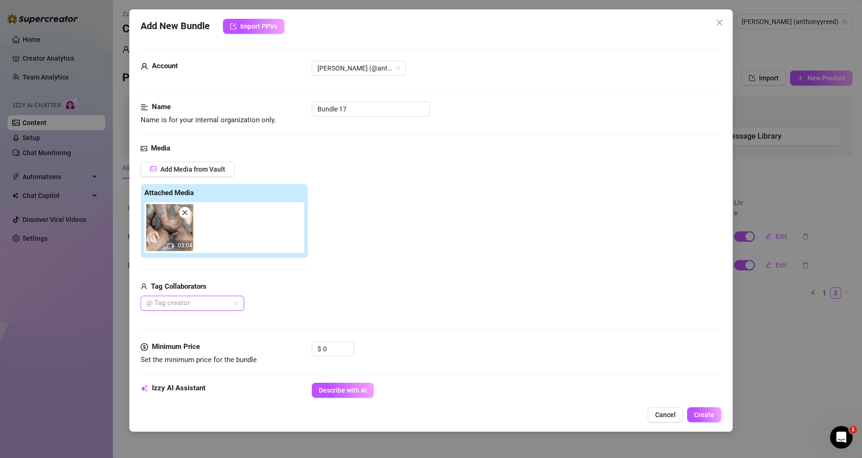
scroll to position [47, 0]
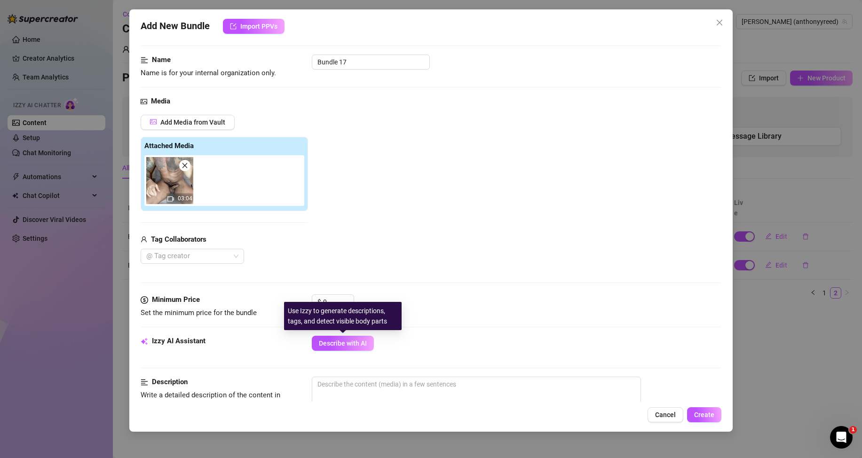
drag, startPoint x: 330, startPoint y: 339, endPoint x: 340, endPoint y: 293, distance: 46.8
click at [330, 338] on button "Describe with AI" at bounding box center [343, 343] width 62 height 15
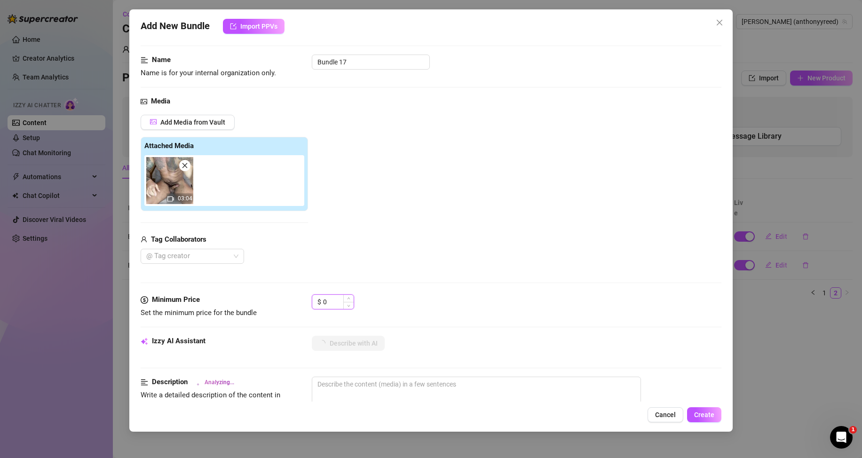
click at [333, 299] on input "0" at bounding box center [338, 302] width 31 height 14
type input "015"
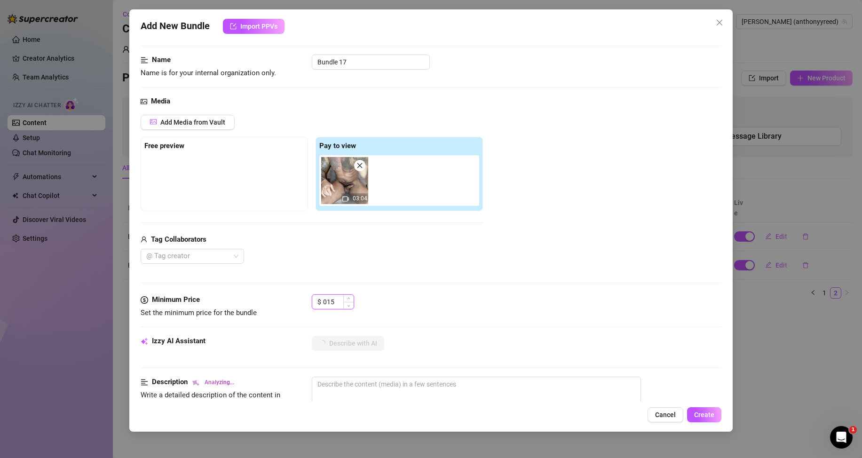
type textarea "Naked,"
type textarea "Naked, tattooed,"
type textarea "Naked, tattooed, muscular"
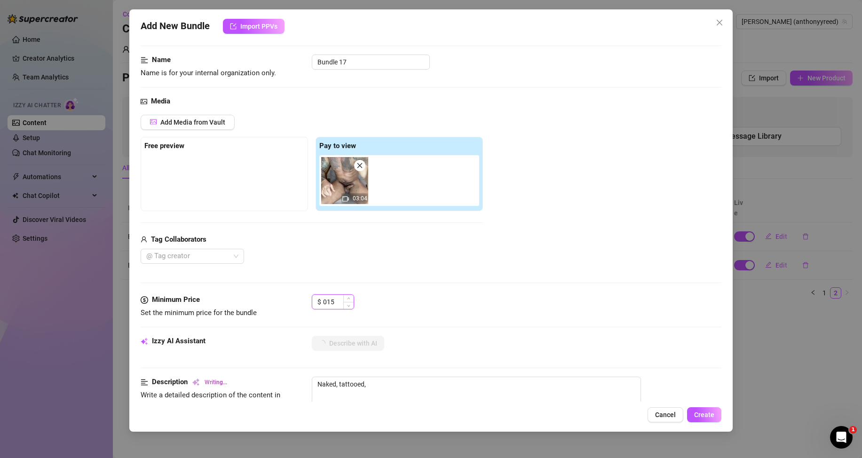
type textarea "Naked, tattooed, muscular"
type textarea "Naked, tattooed, muscular [DEMOGRAPHIC_DATA]"
type textarea "Naked, tattooed, muscular [DEMOGRAPHIC_DATA] sitting"
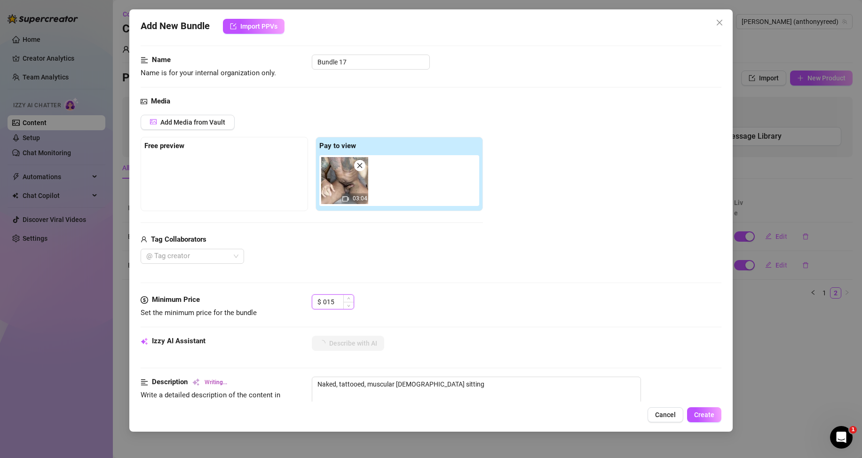
type textarea "Naked, tattooed, muscular [DEMOGRAPHIC_DATA] sitting on"
type textarea "Naked, tattooed, muscular [DEMOGRAPHIC_DATA] sitting on a"
type textarea "Naked, tattooed, muscular [DEMOGRAPHIC_DATA] sitting on a chair"
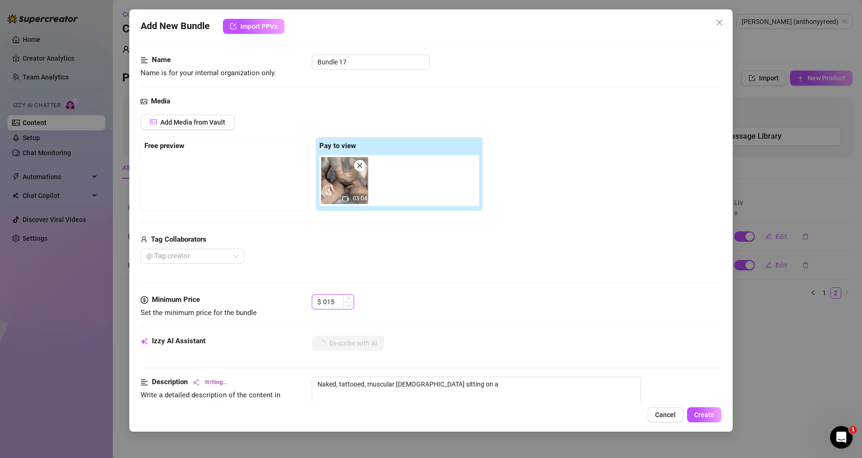
type textarea "Naked, tattooed, muscular [DEMOGRAPHIC_DATA] sitting on a chair"
type textarea "Naked, tattooed, muscular [DEMOGRAPHIC_DATA] sitting on a chair stroking"
type textarea "Naked, tattooed, muscular [DEMOGRAPHIC_DATA] sitting on a chair stroking his"
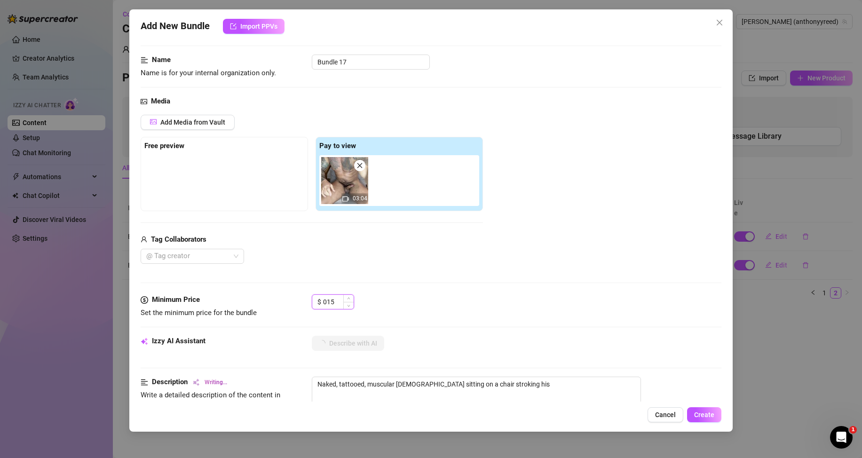
type textarea "Naked, tattooed, muscular [DEMOGRAPHIC_DATA] sitting on a chair stroking his th…"
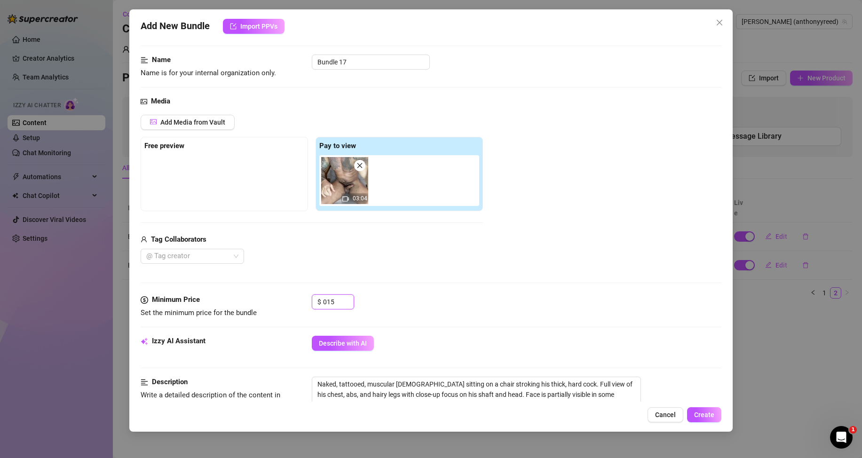
scroll to position [188, 0]
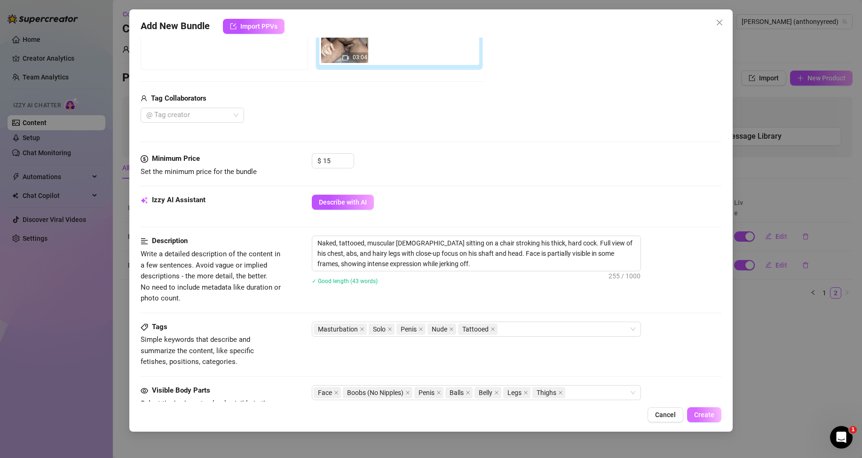
click at [711, 411] on button "Create" at bounding box center [704, 414] width 34 height 15
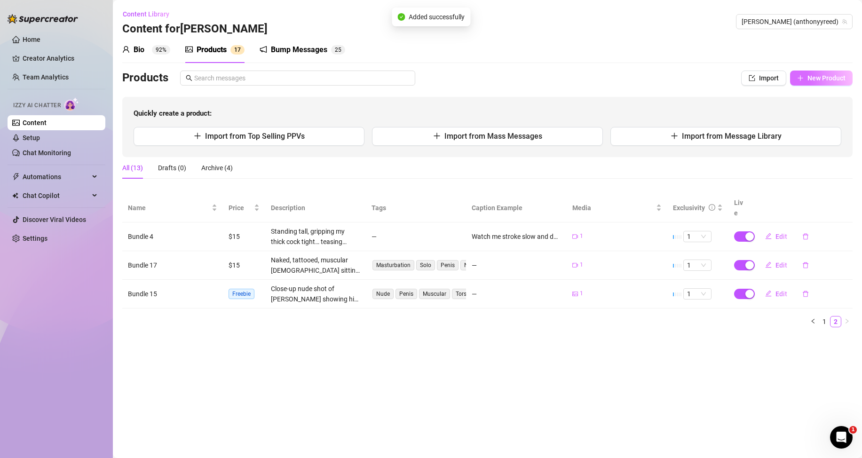
click at [808, 78] on span "New Product" at bounding box center [826, 78] width 38 height 8
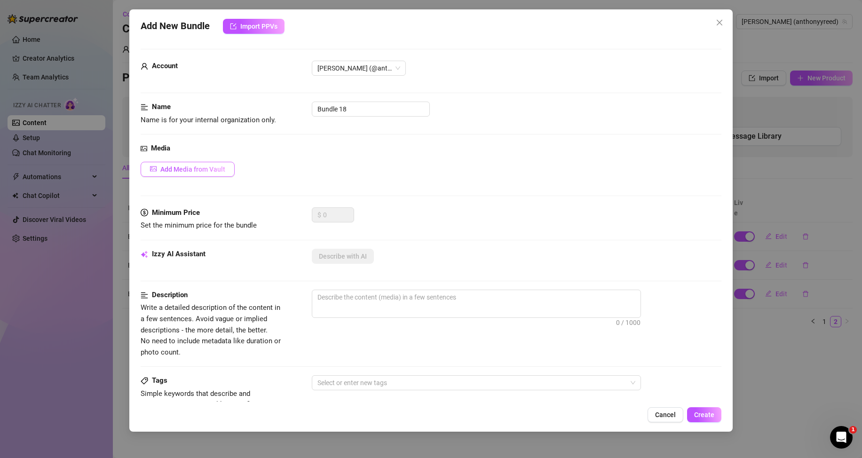
click at [202, 171] on span "Add Media from Vault" at bounding box center [192, 170] width 65 height 8
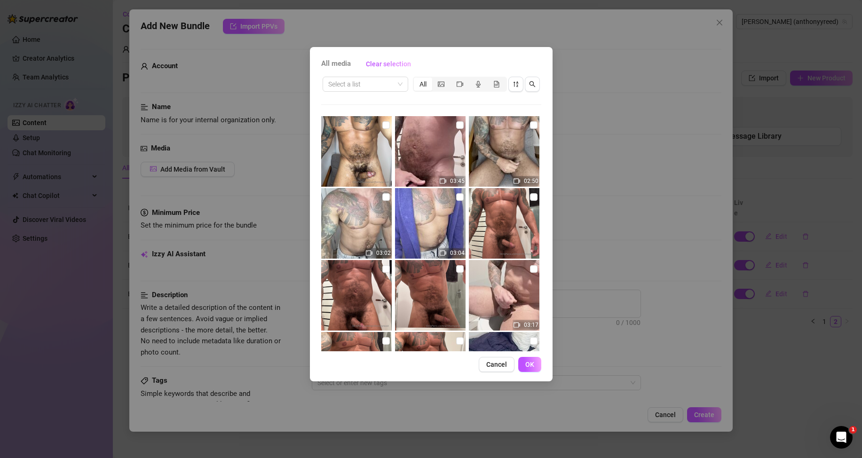
click at [431, 86] on div "All" at bounding box center [423, 84] width 18 height 13
click at [416, 79] on input "All" at bounding box center [416, 79] width 0 height 0
click at [434, 86] on div "segmented control" at bounding box center [441, 84] width 18 height 13
click at [435, 79] on input "segmented control" at bounding box center [435, 79] width 0 height 0
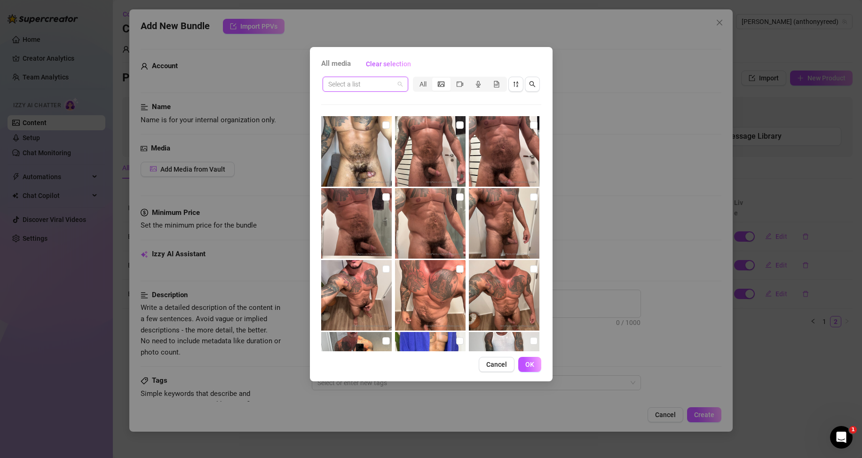
click at [378, 85] on input "search" at bounding box center [361, 84] width 66 height 14
click at [356, 115] on div "Messages" at bounding box center [365, 118] width 71 height 10
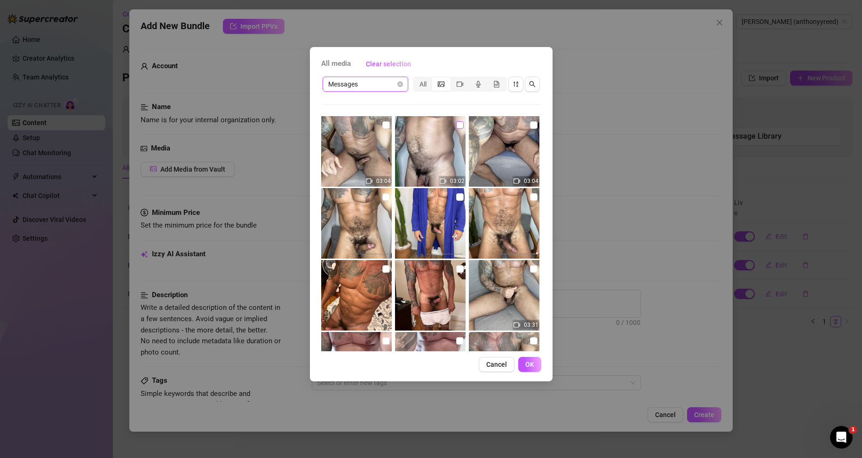
click at [457, 126] on input "checkbox" at bounding box center [460, 125] width 8 height 8
click at [523, 365] on button "OK" at bounding box center [529, 364] width 23 height 15
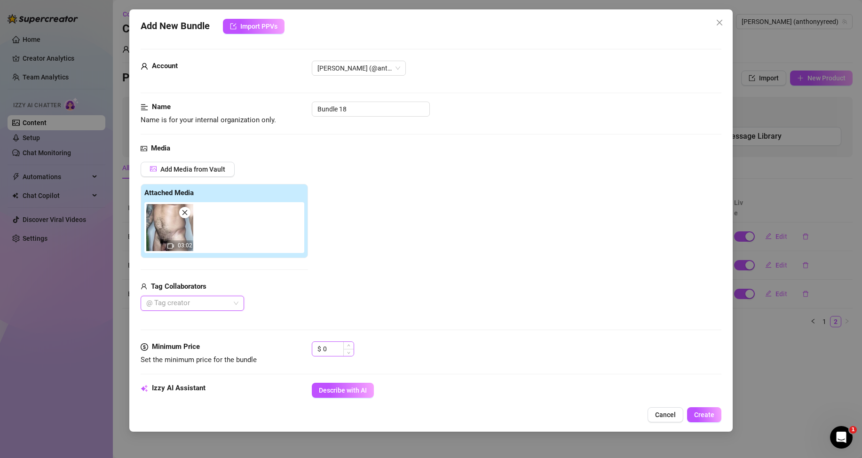
scroll to position [94, 0]
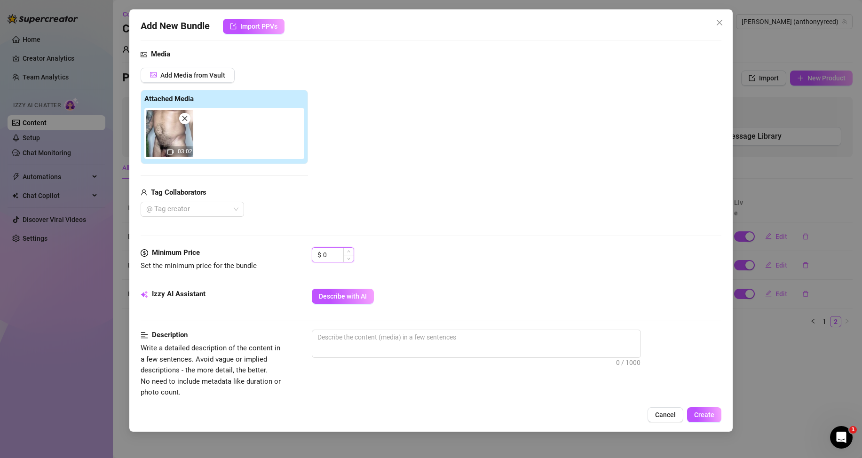
click at [334, 253] on input "0" at bounding box center [338, 255] width 31 height 14
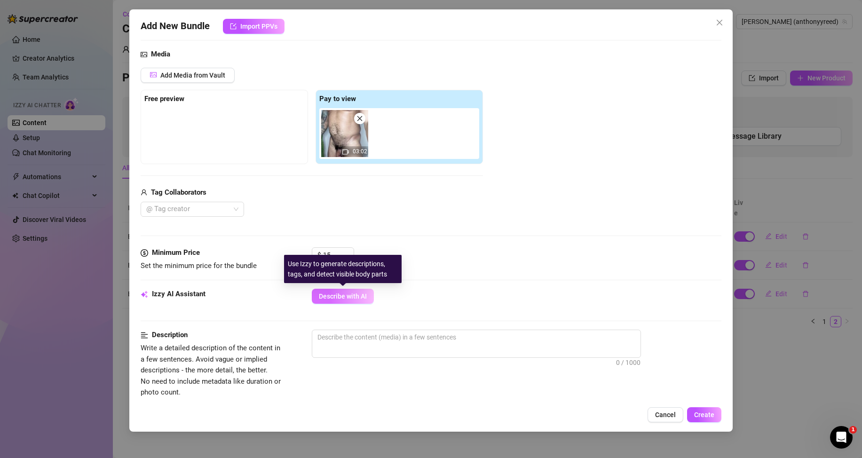
click at [340, 296] on span "Describe with AI" at bounding box center [343, 297] width 48 height 8
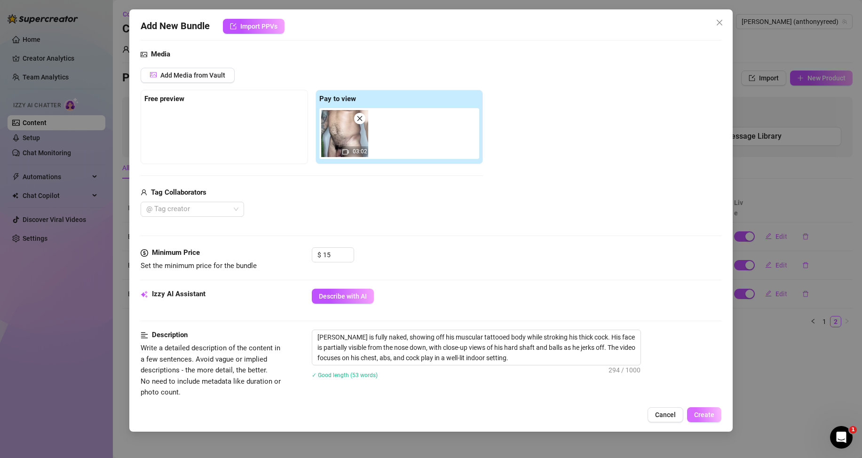
click at [700, 417] on span "Create" at bounding box center [704, 415] width 20 height 8
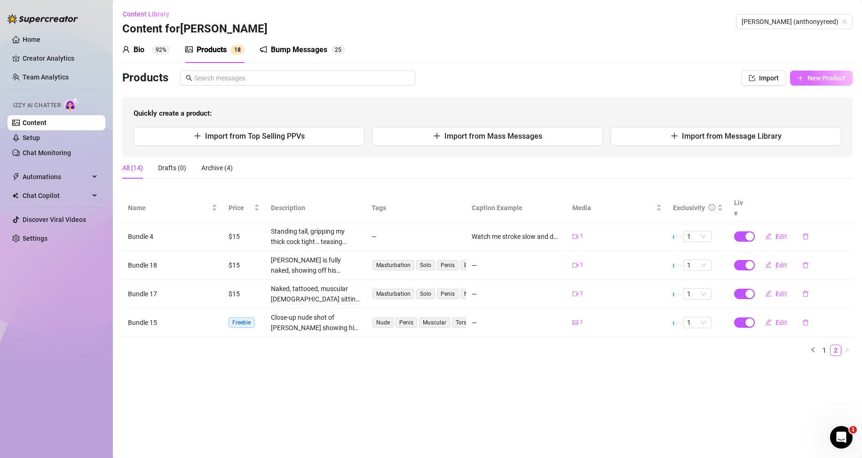
click at [811, 79] on span "New Product" at bounding box center [826, 78] width 38 height 8
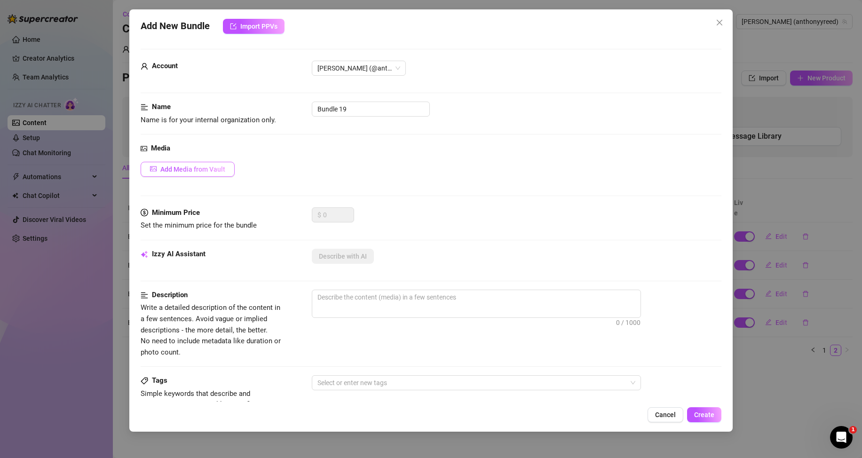
click at [213, 175] on button "Add Media from Vault" at bounding box center [188, 169] width 94 height 15
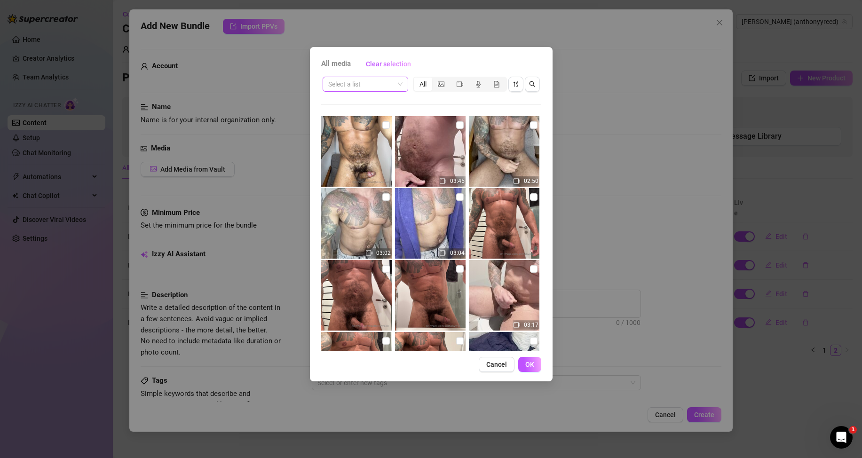
click at [402, 84] on span at bounding box center [365, 84] width 74 height 14
click at [350, 119] on div "Messages" at bounding box center [365, 118] width 71 height 10
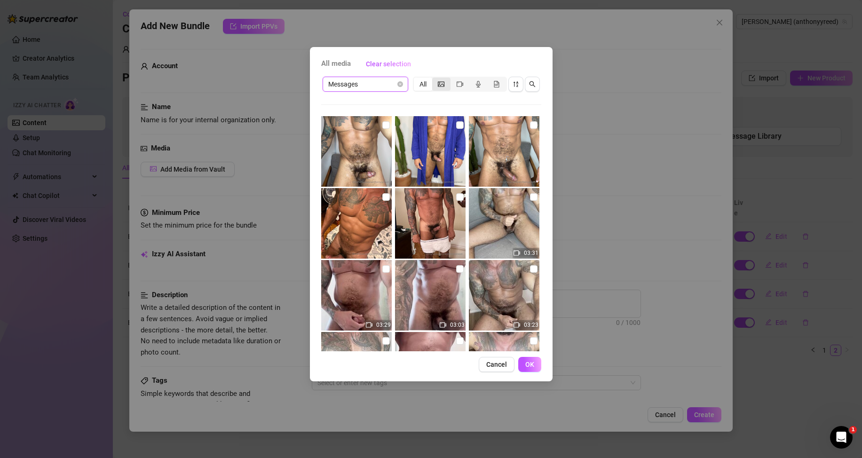
click at [436, 83] on div "segmented control" at bounding box center [441, 84] width 18 height 13
click at [435, 79] on input "segmented control" at bounding box center [435, 79] width 0 height 0
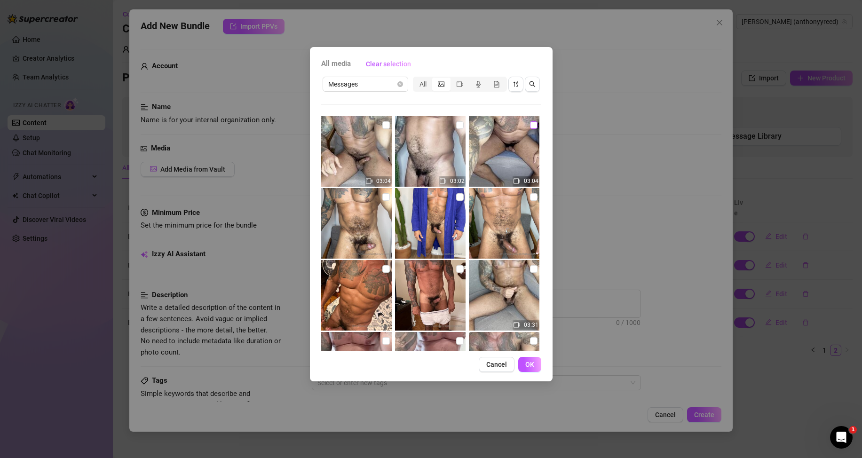
click at [530, 126] on input "checkbox" at bounding box center [534, 125] width 8 height 8
click at [533, 366] on span "OK" at bounding box center [529, 365] width 9 height 8
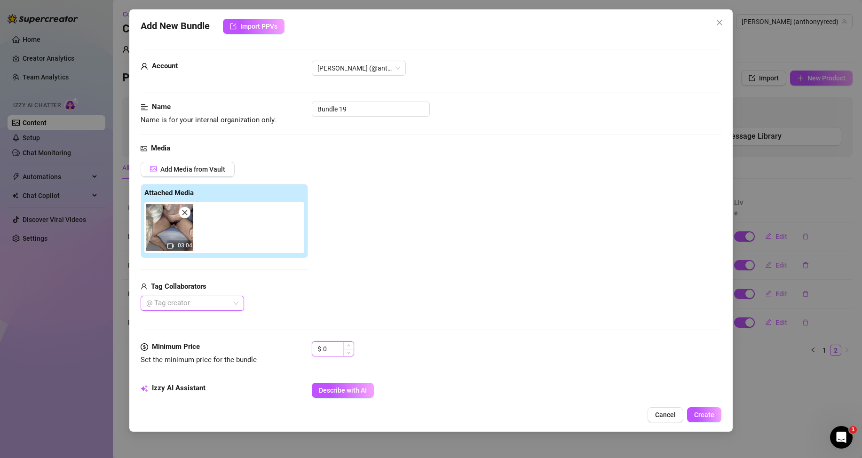
click at [343, 350] on div "0" at bounding box center [338, 349] width 31 height 14
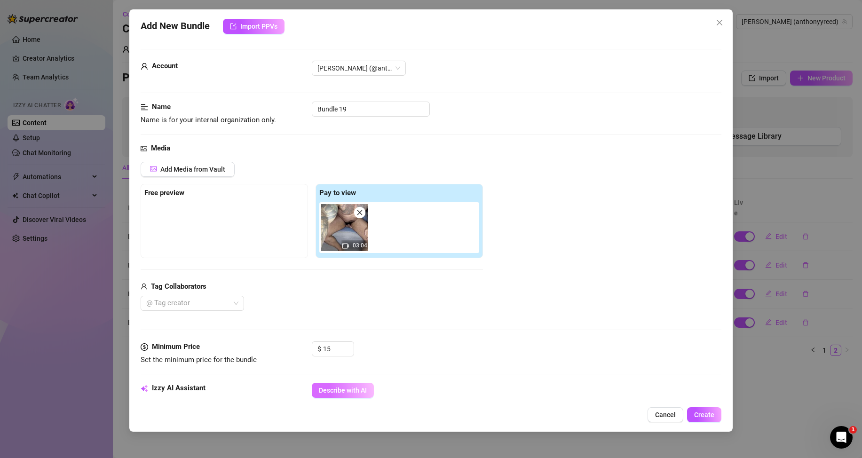
click at [351, 386] on button "Describe with AI" at bounding box center [343, 390] width 62 height 15
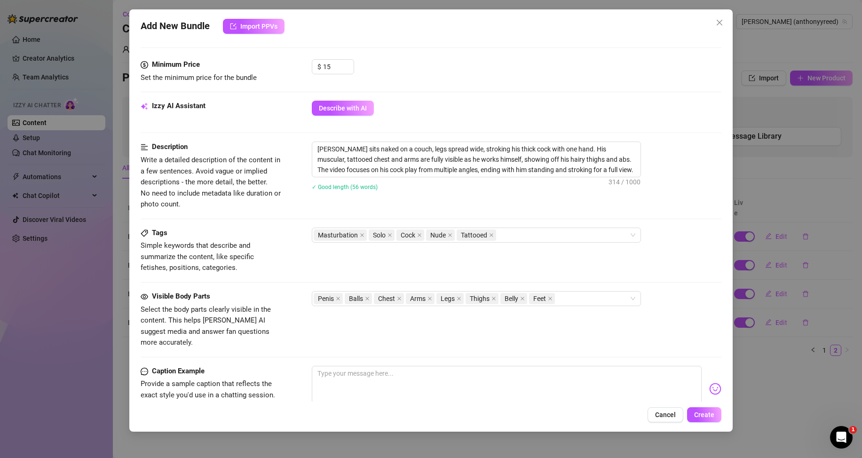
scroll to position [141, 0]
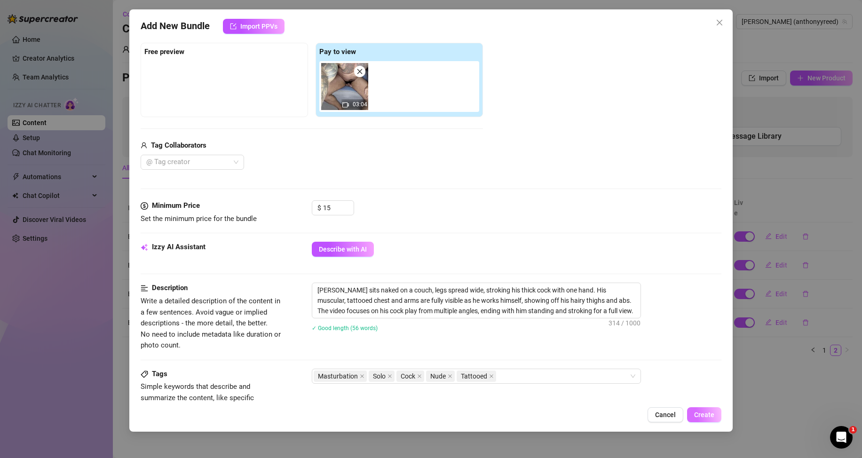
click at [702, 415] on span "Create" at bounding box center [704, 415] width 20 height 8
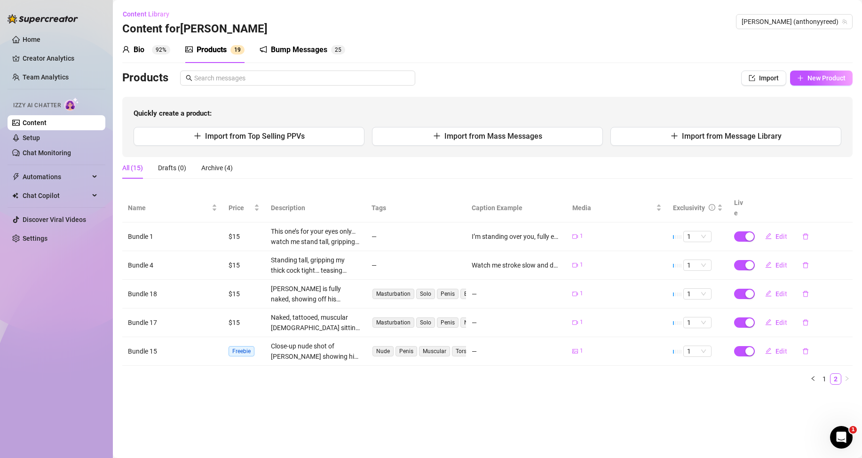
click at [573, 398] on main "Content Library Content for [PERSON_NAME] (anthonyyreed) Bio 92% Products 1 9 B…" at bounding box center [487, 229] width 749 height 458
click at [216, 208] on div "Name" at bounding box center [172, 208] width 89 height 10
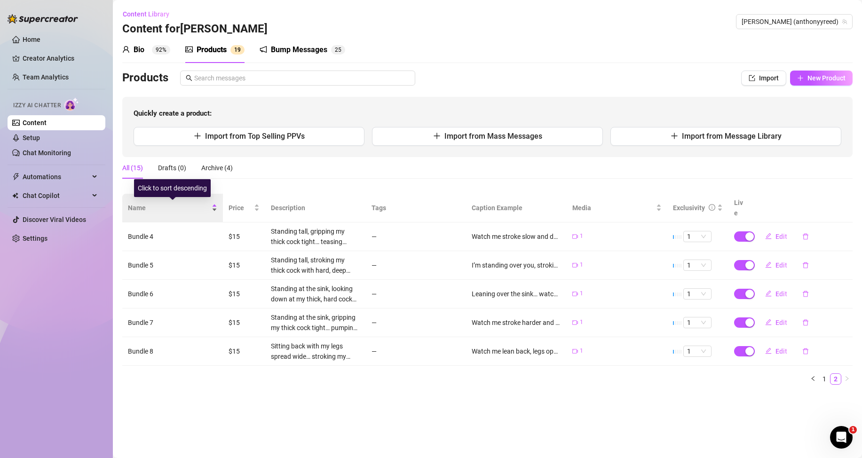
click at [215, 210] on div "Name" at bounding box center [172, 208] width 89 height 10
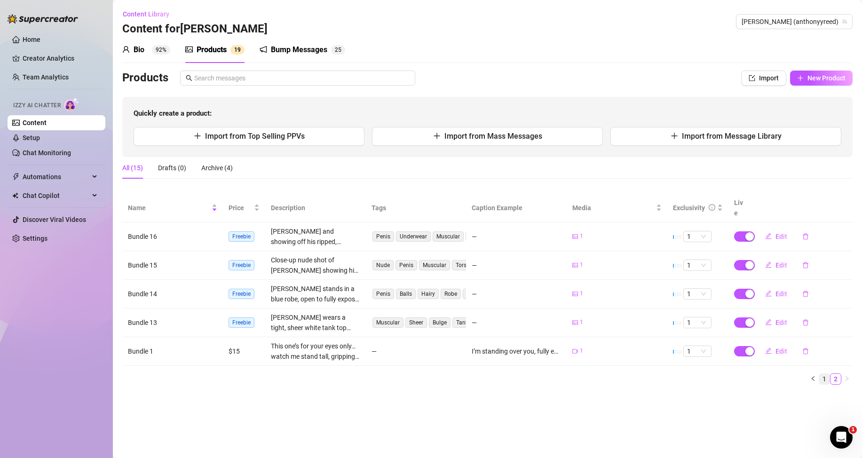
click at [825, 378] on link "1" at bounding box center [824, 379] width 10 height 10
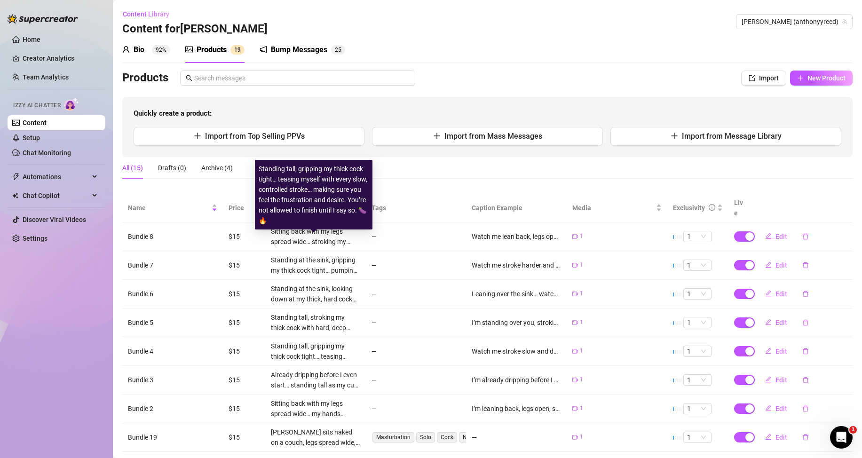
scroll to position [106, 0]
